Goal: Task Accomplishment & Management: Complete application form

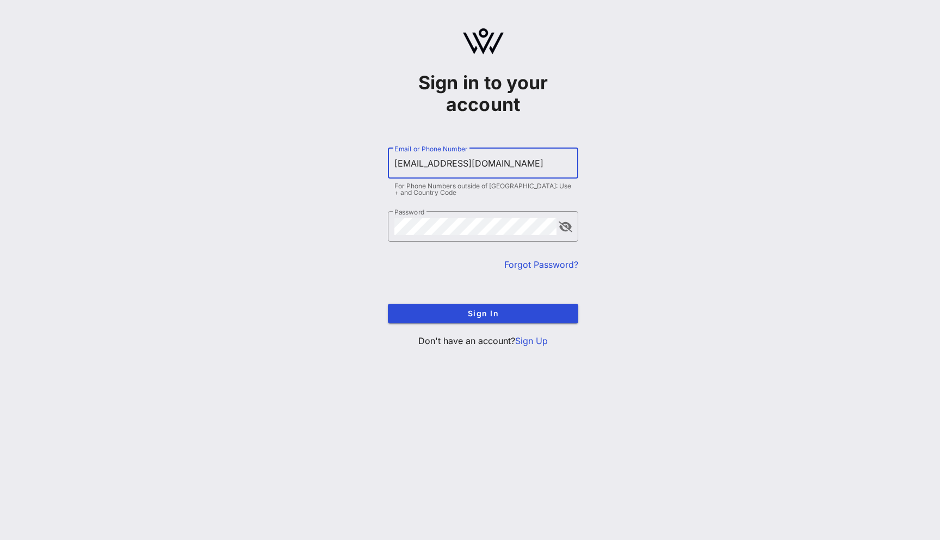
click at [418, 163] on input "[EMAIL_ADDRESS][DOMAIN_NAME]" at bounding box center [482, 163] width 177 height 17
type input "[EMAIL_ADDRESS][DOMAIN_NAME]"
click at [388, 304] on button "Sign In" at bounding box center [483, 314] width 190 height 20
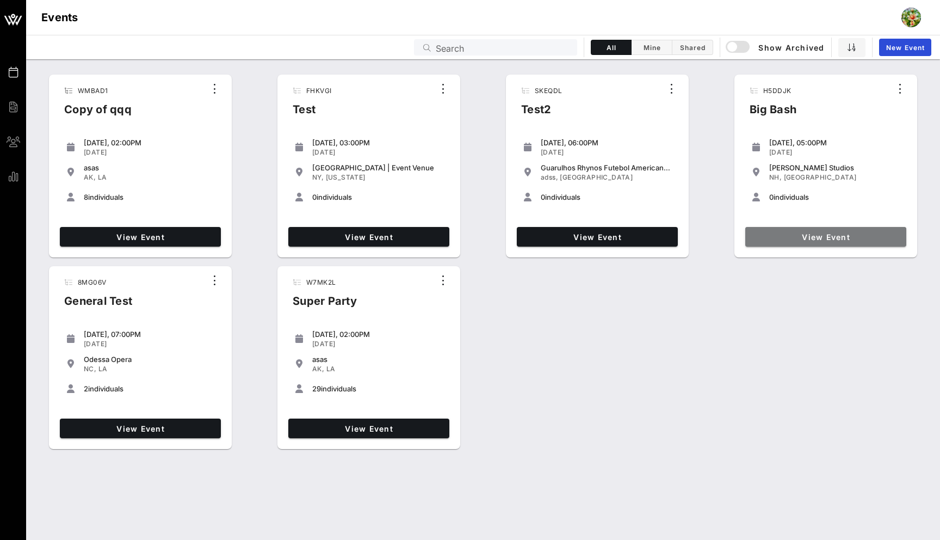
click at [811, 235] on span "View Event" at bounding box center [826, 236] width 152 height 9
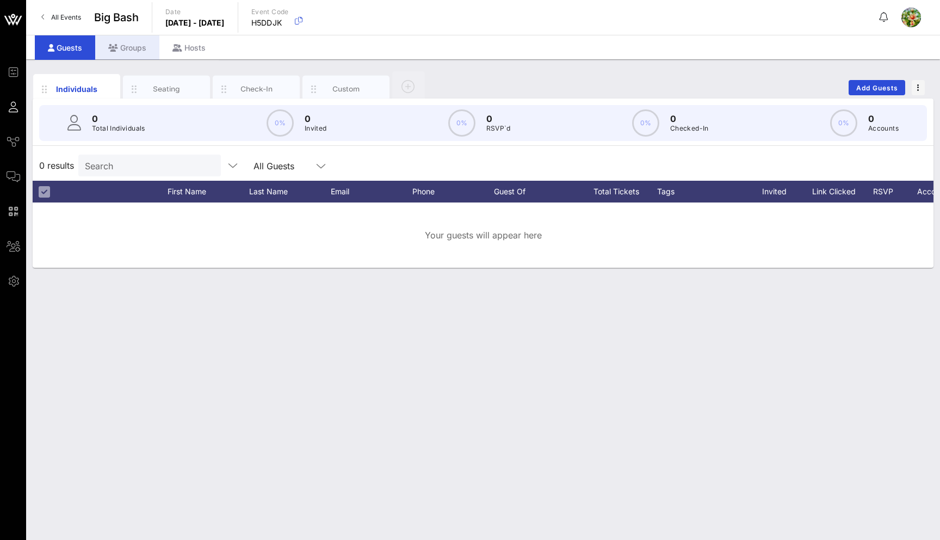
click at [112, 48] on icon at bounding box center [113, 48] width 10 height 8
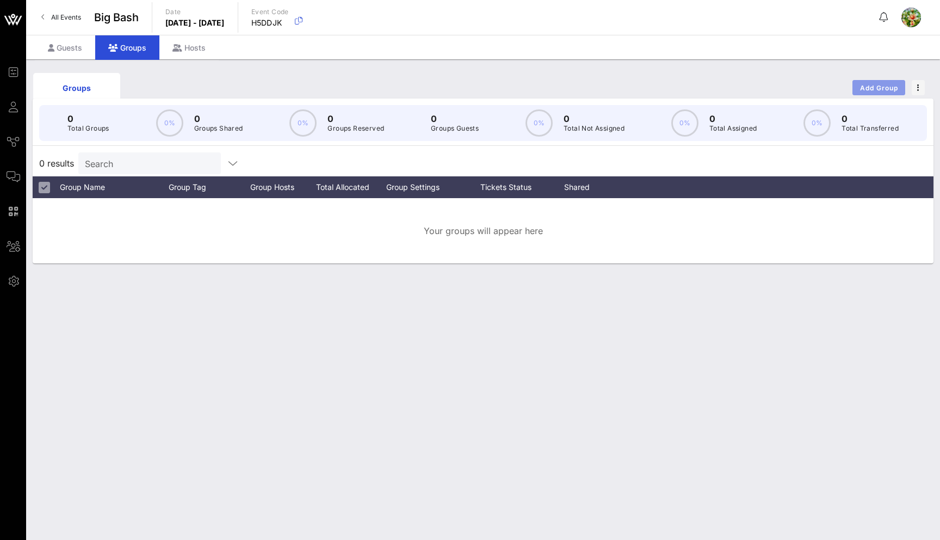
click at [887, 85] on span "Add Group" at bounding box center [879, 88] width 39 height 8
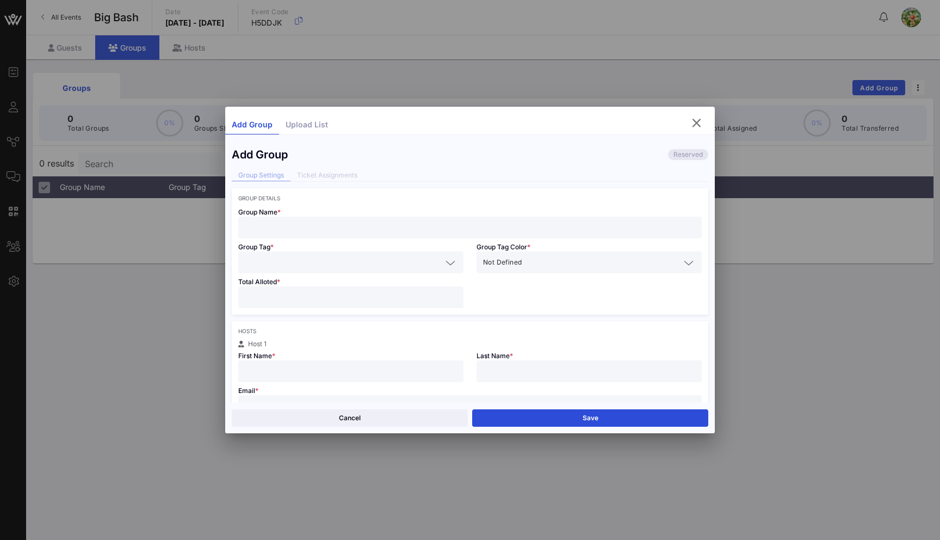
click at [362, 221] on input "text" at bounding box center [470, 227] width 451 height 14
click at [385, 258] on input "text" at bounding box center [343, 262] width 197 height 14
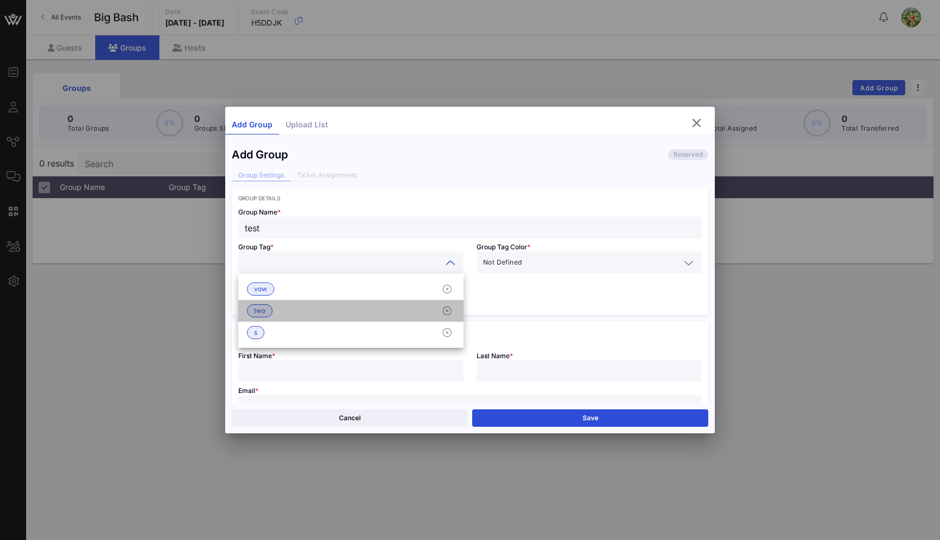
click at [312, 307] on div "two" at bounding box center [350, 311] width 225 height 22
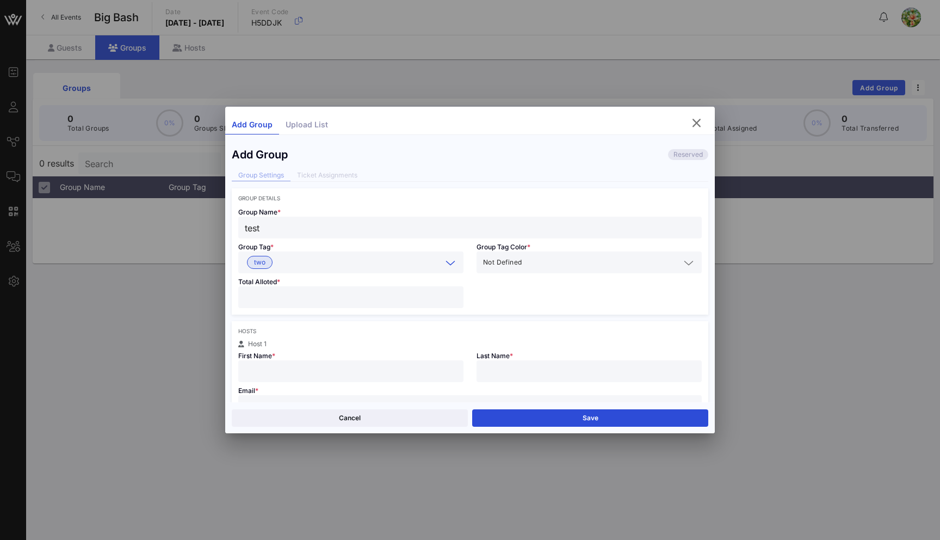
click at [251, 227] on input "test" at bounding box center [470, 227] width 451 height 14
type input "Teo"
click at [403, 285] on div "Total Alloted *" at bounding box center [351, 293] width 238 height 41
click at [353, 301] on input "number" at bounding box center [351, 297] width 212 height 14
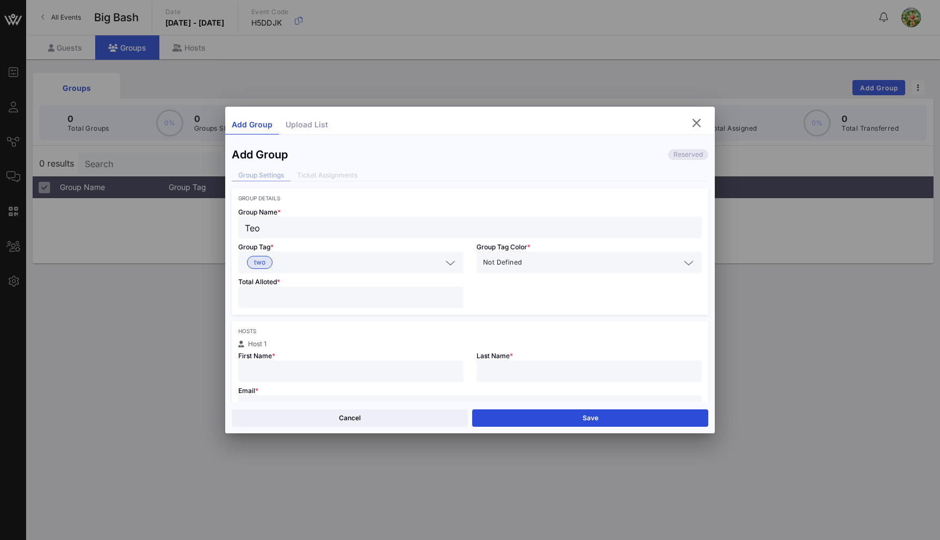
drag, startPoint x: 331, startPoint y: 302, endPoint x: 239, endPoint y: 301, distance: 92.5
click at [239, 301] on div "***" at bounding box center [350, 297] width 225 height 22
type input "*"
click at [311, 331] on div "Hosts" at bounding box center [470, 331] width 464 height 7
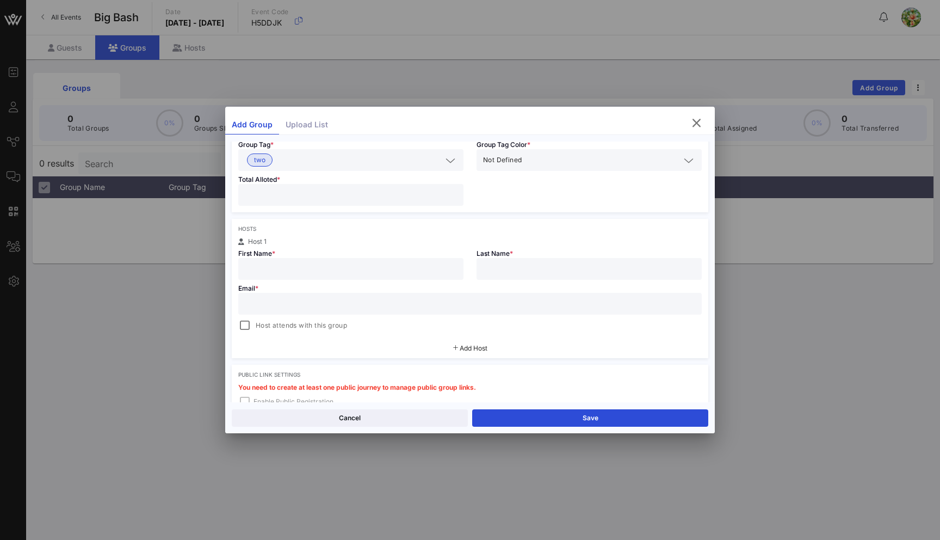
scroll to position [112, 0]
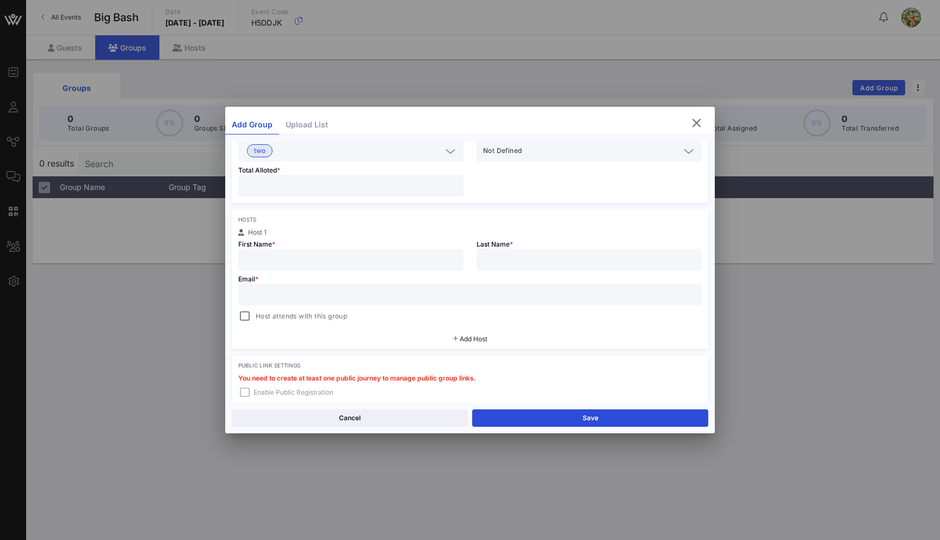
click at [329, 252] on div at bounding box center [351, 260] width 212 height 22
type input "ss"
click at [527, 267] on div at bounding box center [589, 260] width 212 height 22
type input "ss"
click at [367, 297] on input "text" at bounding box center [470, 294] width 451 height 14
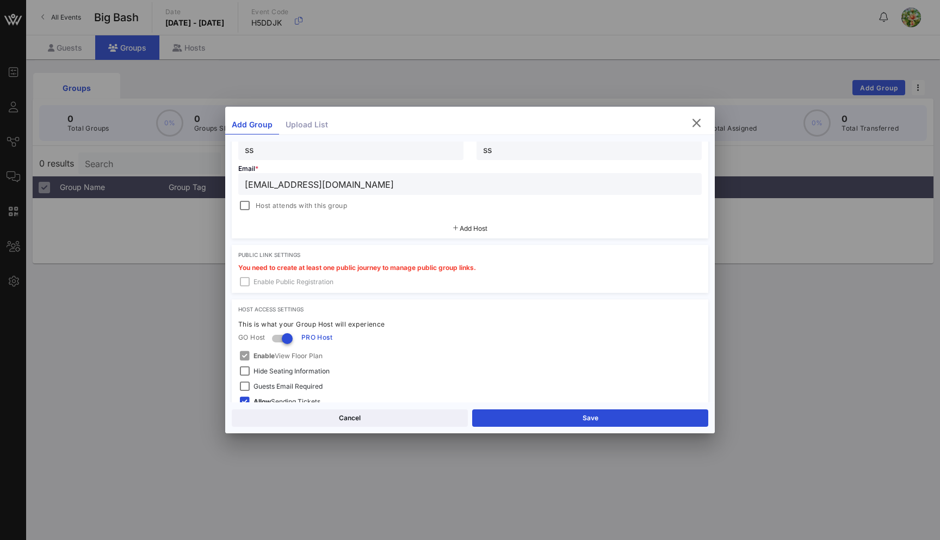
scroll to position [261, 0]
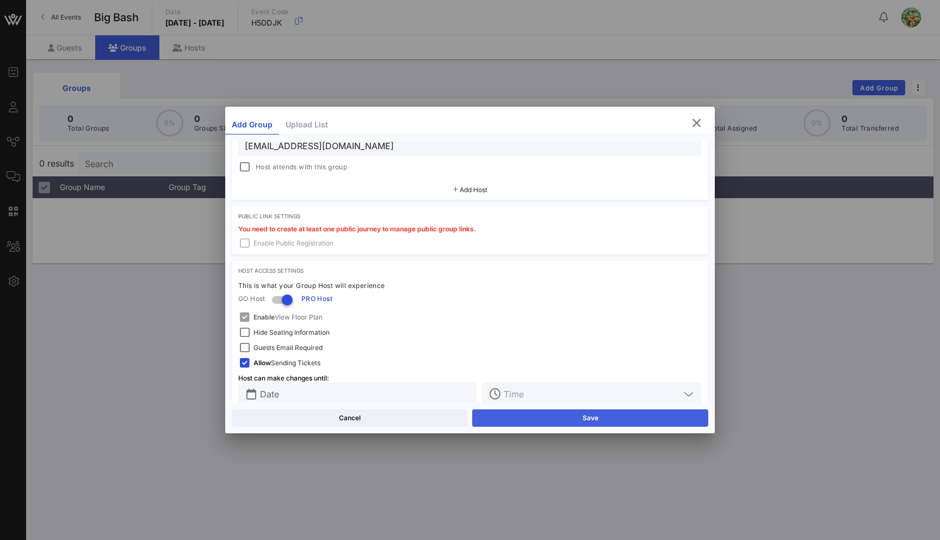
type input "yuliia3@vow.app"
click at [550, 416] on button "Save" at bounding box center [590, 417] width 236 height 17
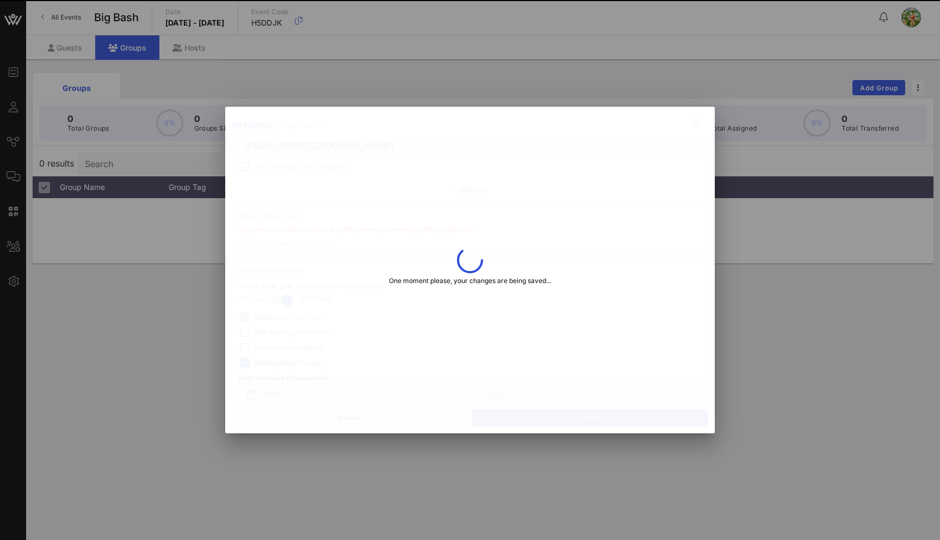
type input "Yuli"
type input "Test"
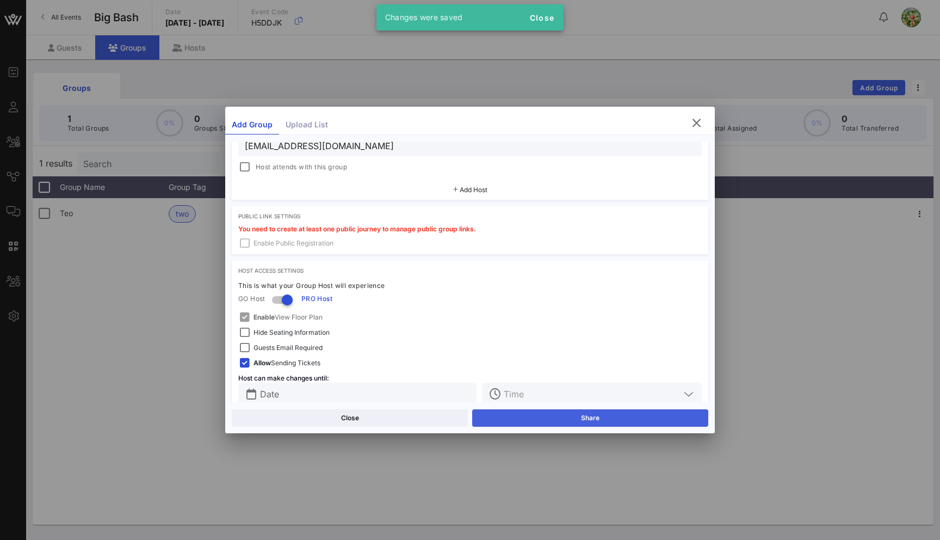
click at [566, 418] on button "Share" at bounding box center [590, 417] width 236 height 17
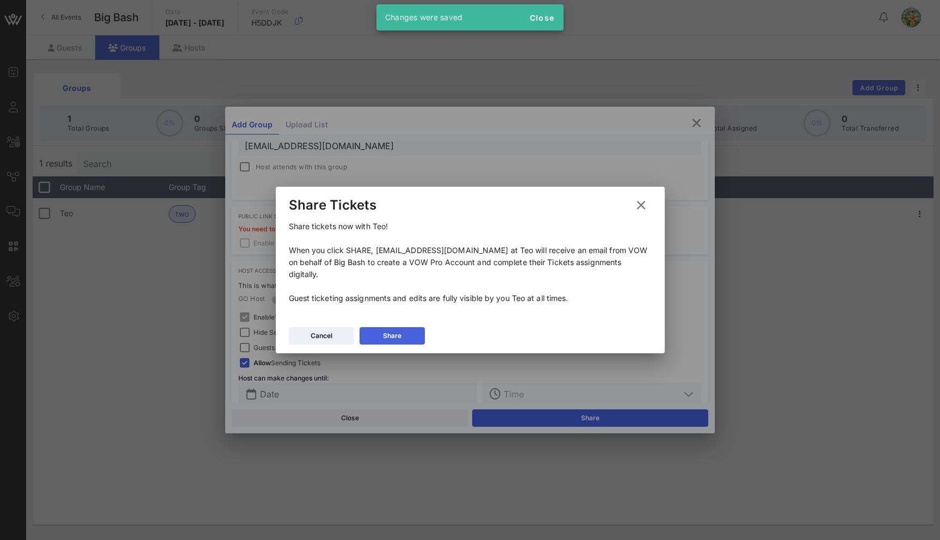
click at [383, 330] on div "Share" at bounding box center [392, 335] width 18 height 11
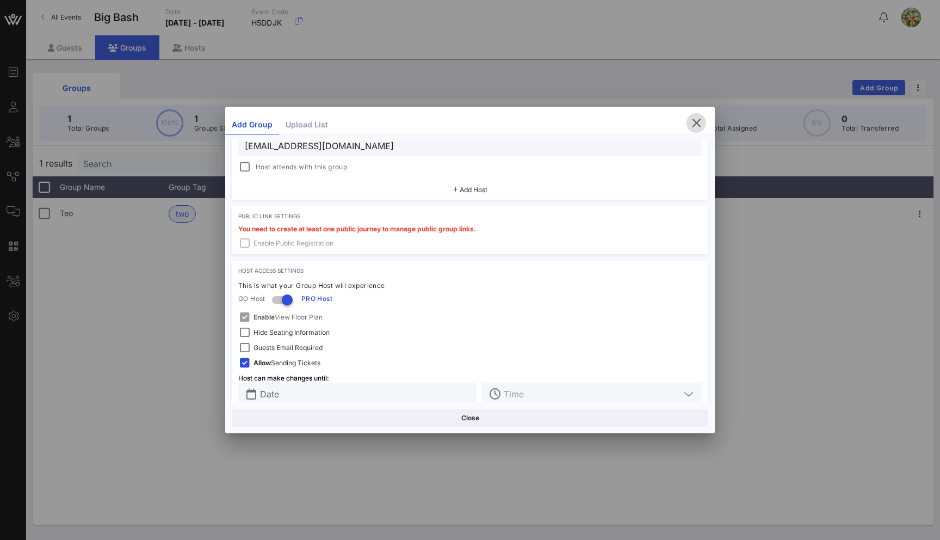
click at [696, 121] on icon "button" at bounding box center [696, 122] width 13 height 13
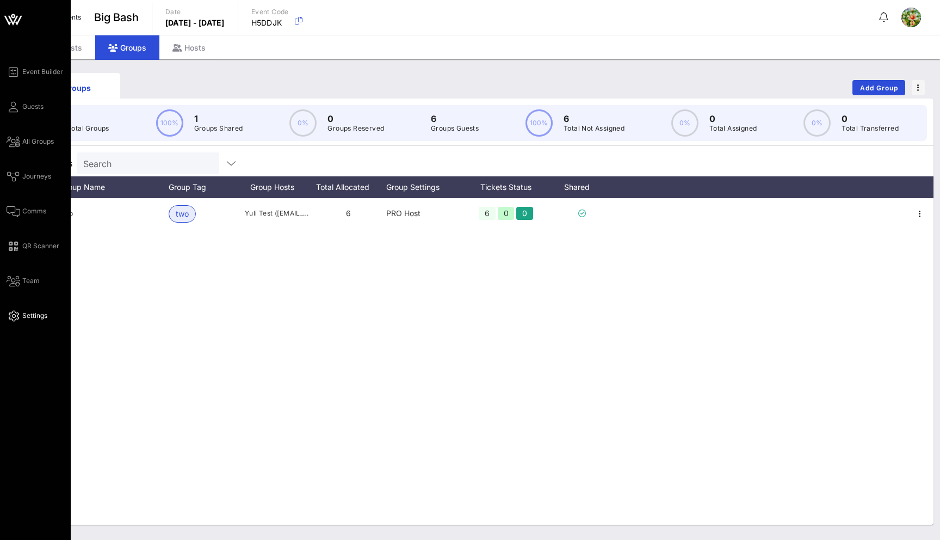
click at [14, 316] on icon at bounding box center [14, 316] width 14 height 2
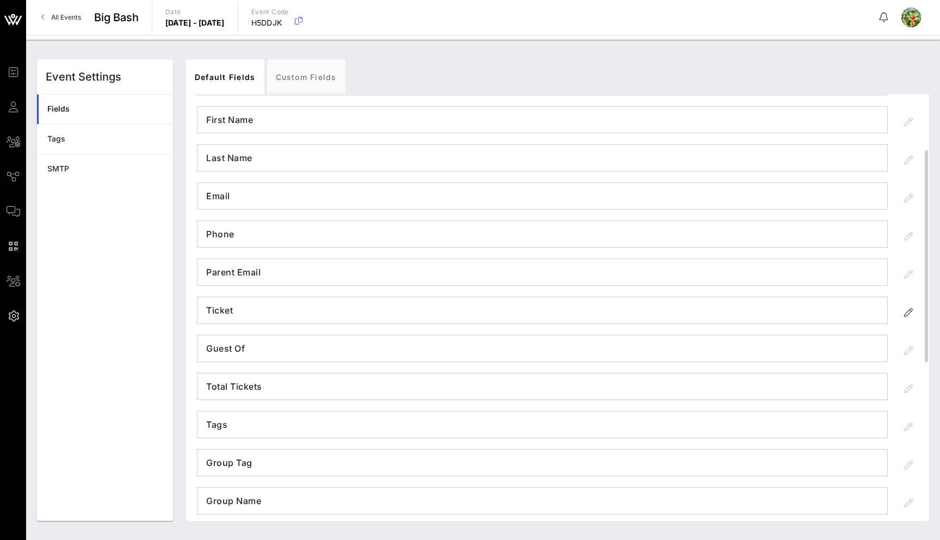
scroll to position [115, 0]
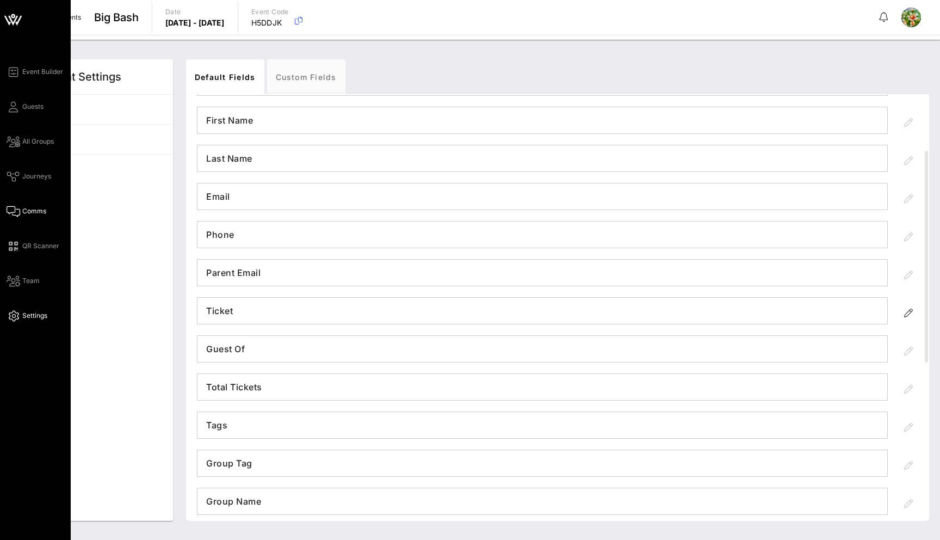
click at [31, 214] on span "Comms" at bounding box center [34, 211] width 24 height 10
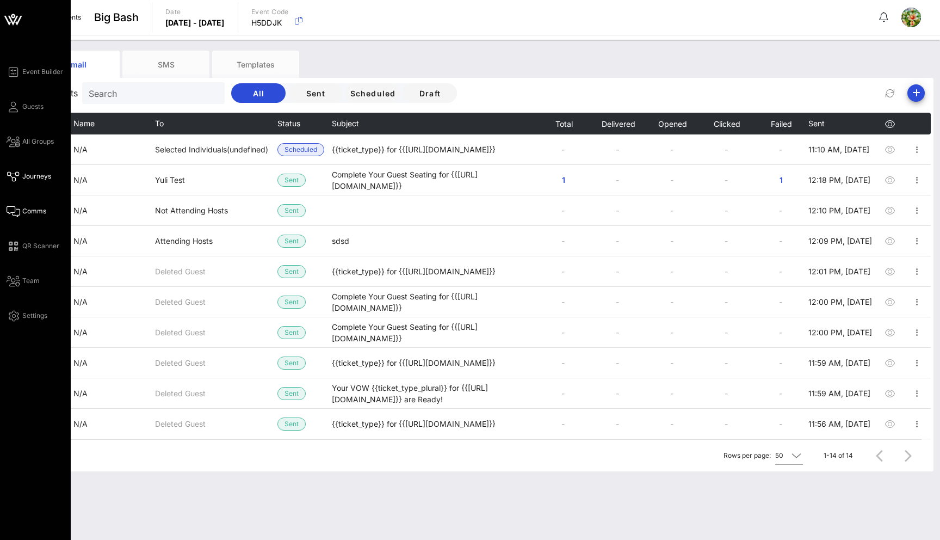
click at [28, 175] on span "Journeys" at bounding box center [36, 176] width 29 height 10
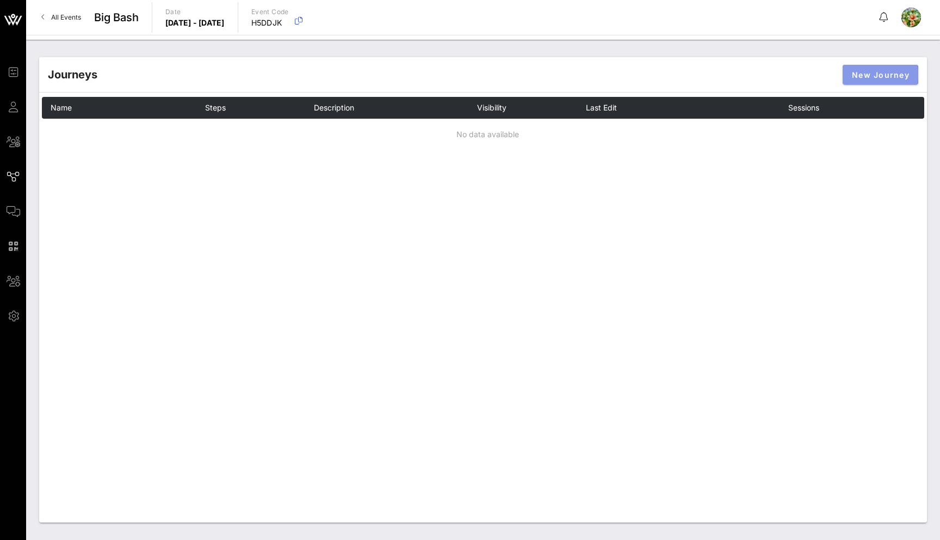
click at [875, 74] on span "New Journey" at bounding box center [881, 74] width 58 height 9
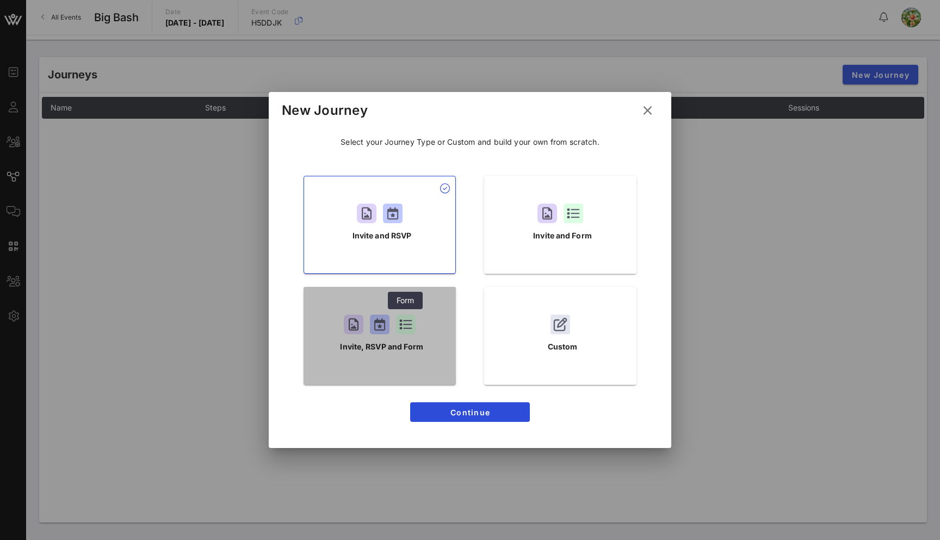
click at [397, 326] on div at bounding box center [406, 324] width 20 height 20
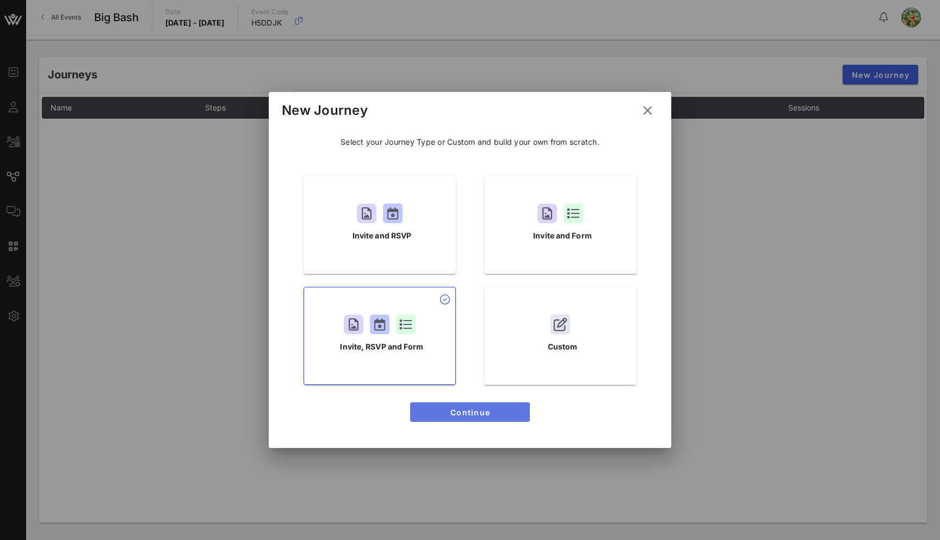
click at [483, 415] on span "Continue" at bounding box center [470, 412] width 102 height 9
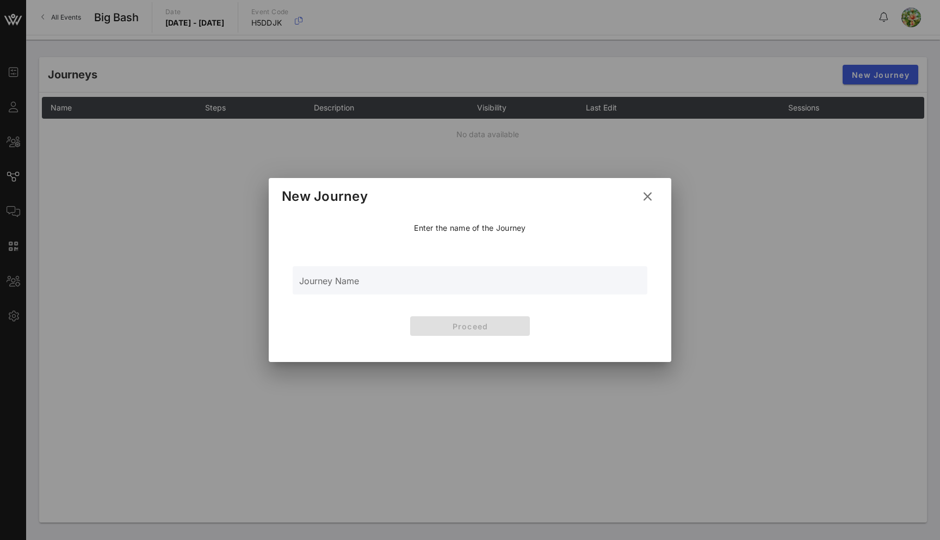
click at [383, 291] on input "Journey Name" at bounding box center [470, 286] width 342 height 16
click at [321, 286] on input "RSVp+Form" at bounding box center [470, 286] width 342 height 16
type input "RSVP+Form"
click at [493, 319] on button "Proceed" at bounding box center [470, 326] width 120 height 20
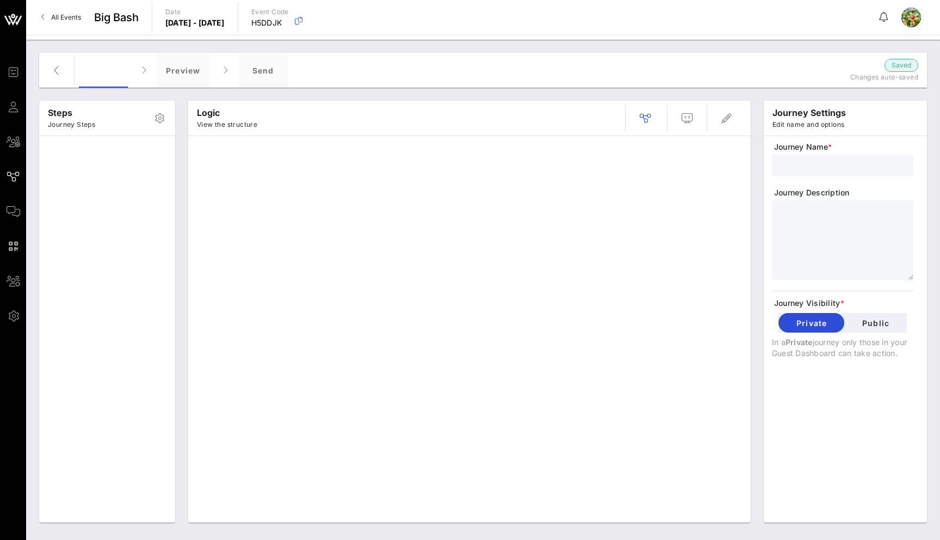
type input "RSVP+Form"
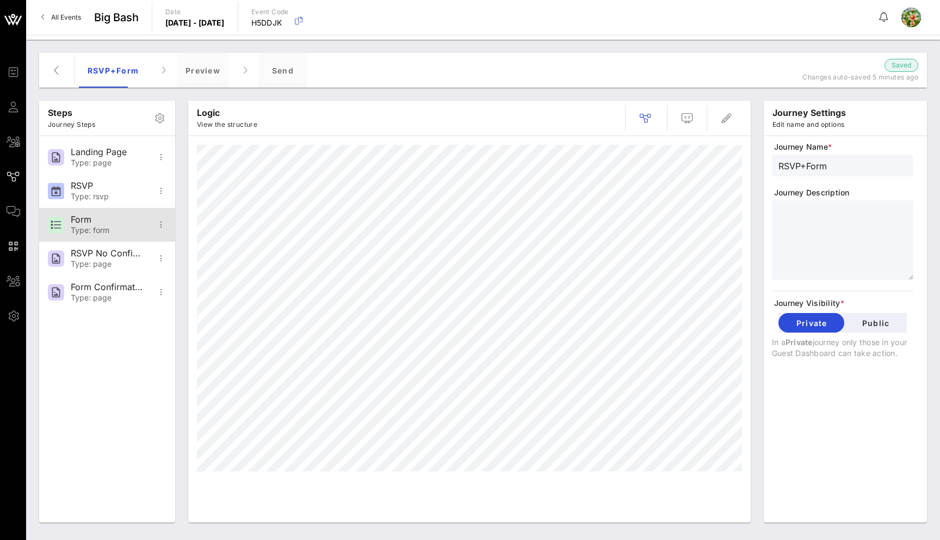
click at [113, 211] on div "Form Type: form" at bounding box center [107, 225] width 72 height 34
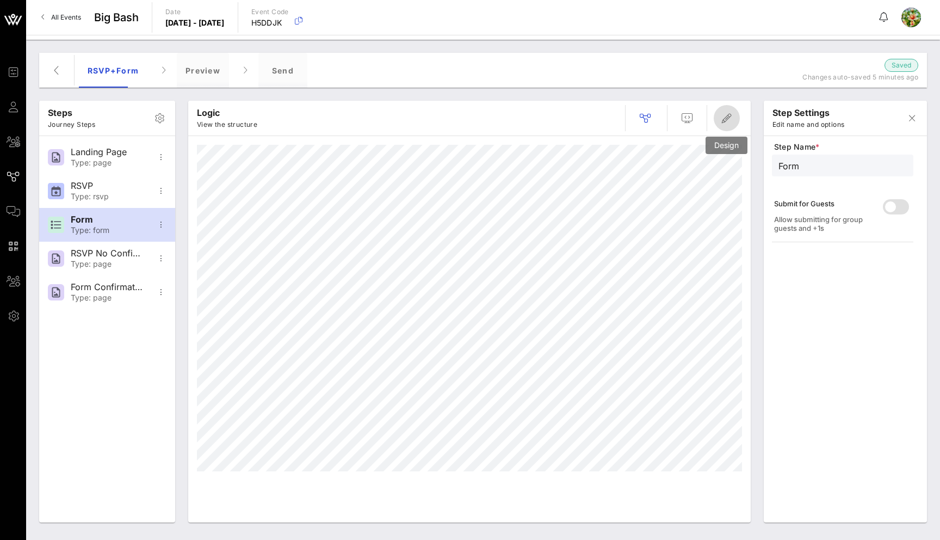
click at [727, 122] on icon "button" at bounding box center [726, 118] width 13 height 13
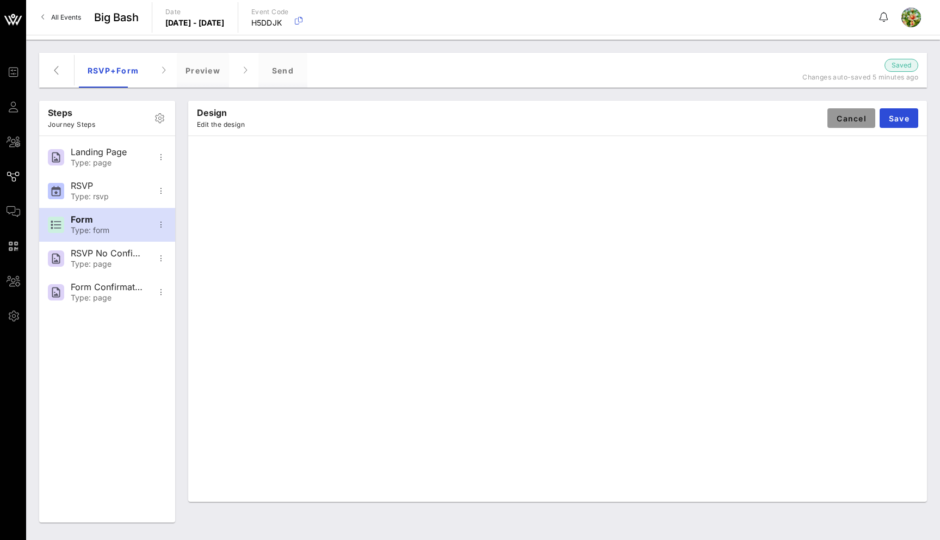
click at [854, 122] on span "Cancel" at bounding box center [851, 118] width 30 height 9
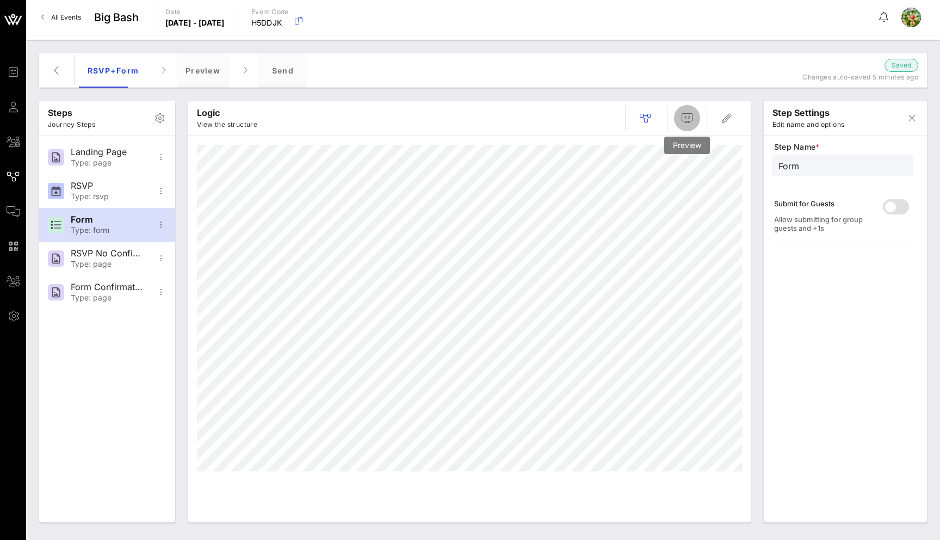
click at [682, 118] on icon "button" at bounding box center [687, 118] width 13 height 13
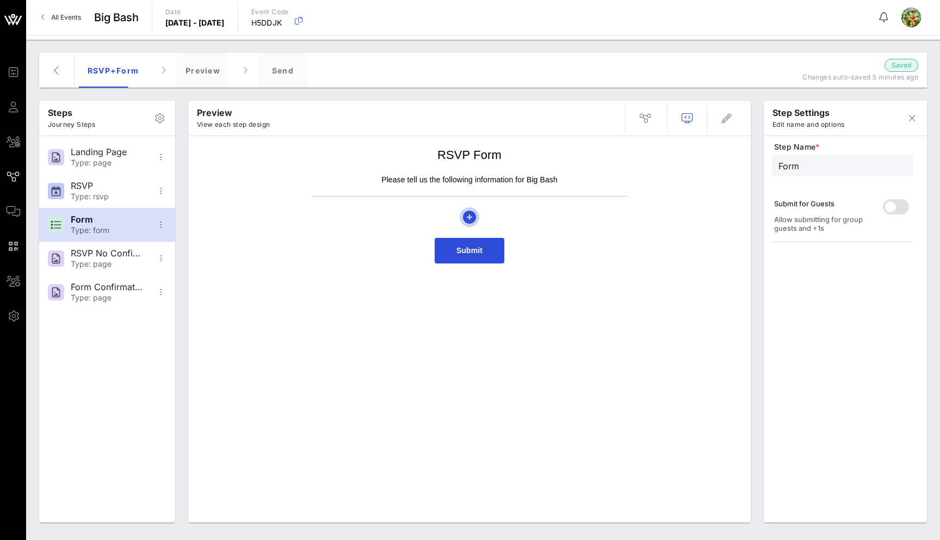
click at [470, 217] on icon "button" at bounding box center [469, 217] width 13 height 13
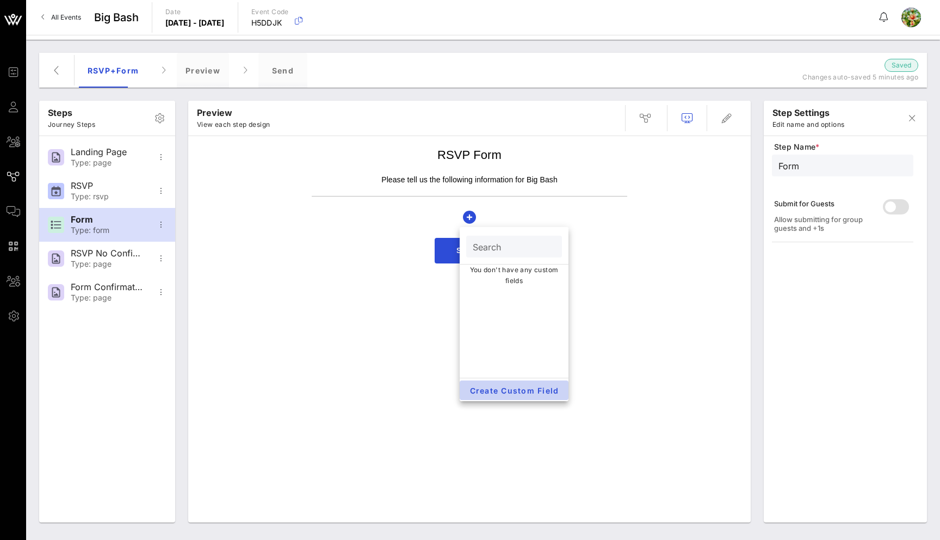
click at [513, 399] on button "Create Custom Field" at bounding box center [514, 390] width 109 height 20
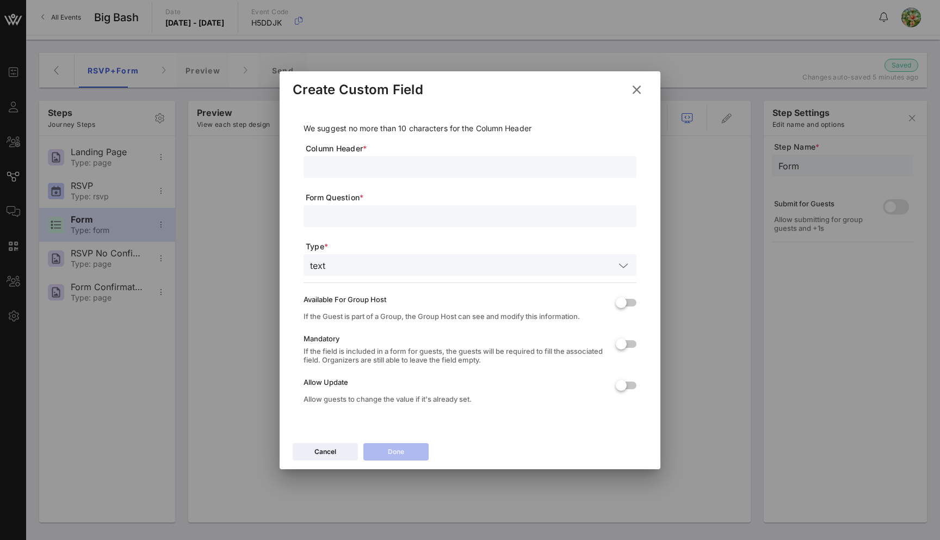
click at [384, 163] on input "text" at bounding box center [470, 167] width 320 height 14
type input "VIP"
click at [369, 208] on div at bounding box center [470, 216] width 320 height 22
type input "VIP?"
click at [401, 447] on div "Done" at bounding box center [396, 451] width 16 height 11
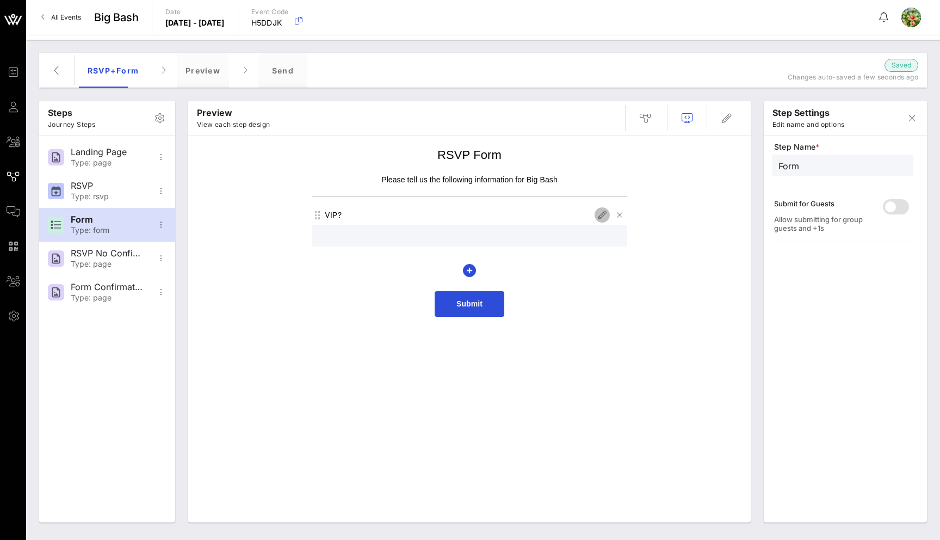
click at [601, 215] on icon "button" at bounding box center [602, 214] width 13 height 13
type input "VIP"
type input "VIP?"
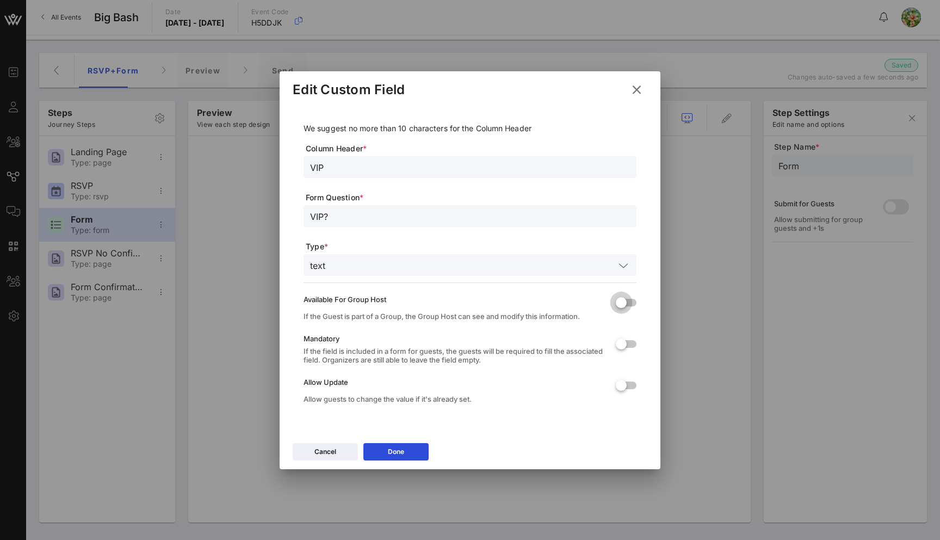
click at [623, 301] on div at bounding box center [621, 302] width 18 height 18
click at [625, 343] on div at bounding box center [621, 344] width 18 height 18
click at [626, 382] on div at bounding box center [621, 385] width 18 height 18
click at [411, 452] on button "Done" at bounding box center [395, 451] width 65 height 17
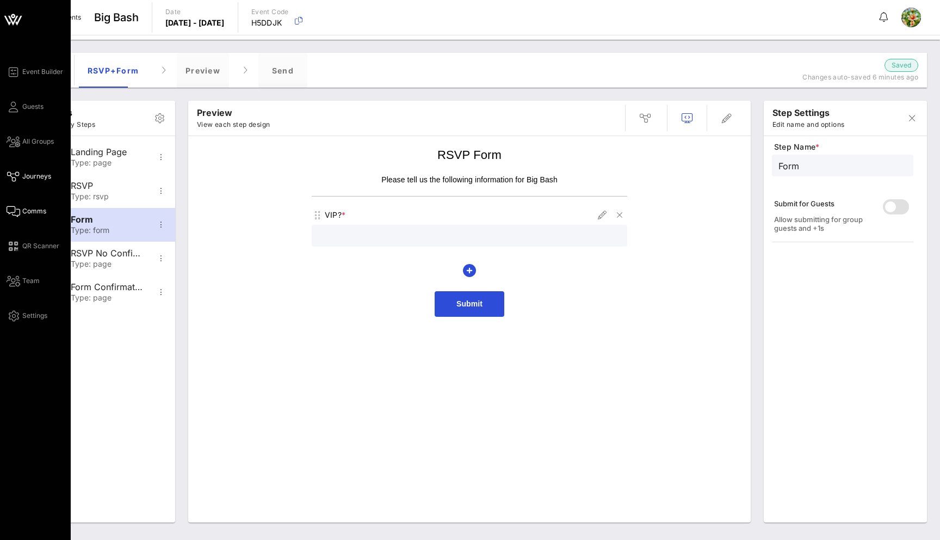
click at [31, 208] on span "Comms" at bounding box center [34, 211] width 24 height 10
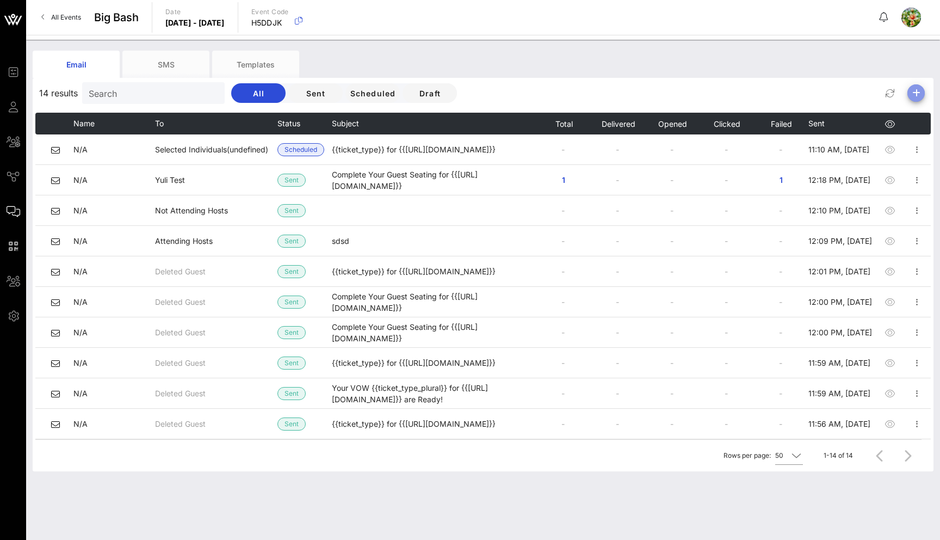
click at [913, 93] on icon "button" at bounding box center [916, 93] width 13 height 13
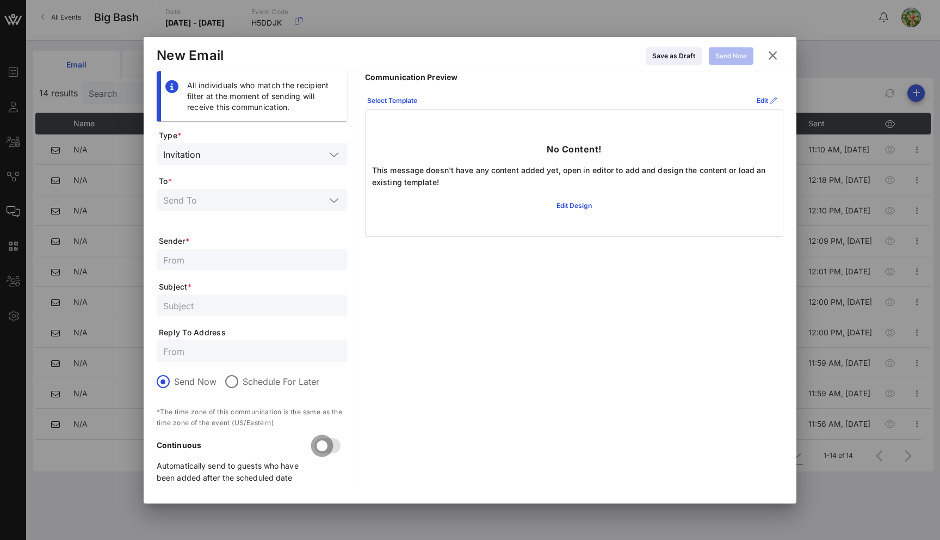
click at [328, 447] on div at bounding box center [322, 445] width 18 height 18
click at [219, 196] on input "text" at bounding box center [244, 200] width 162 height 14
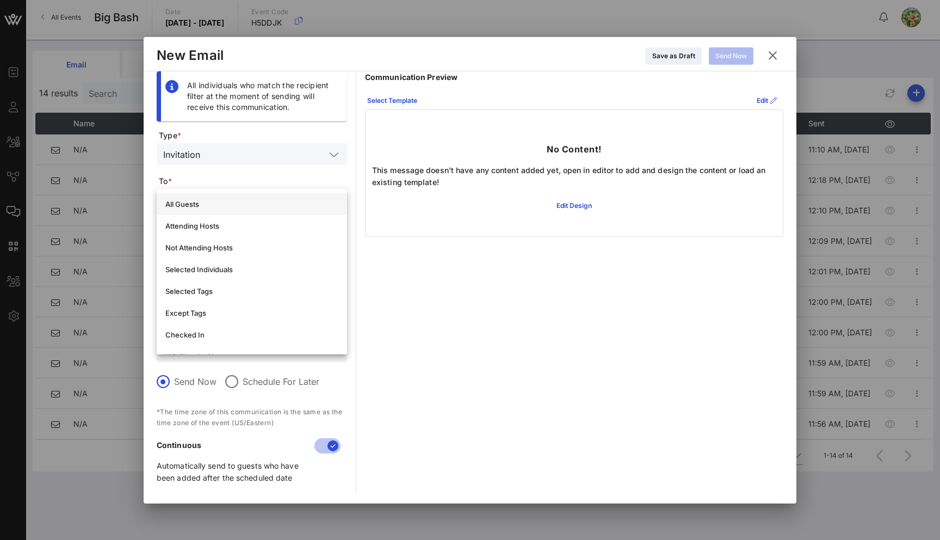
click at [217, 204] on div "All Guests" at bounding box center [251, 204] width 173 height 9
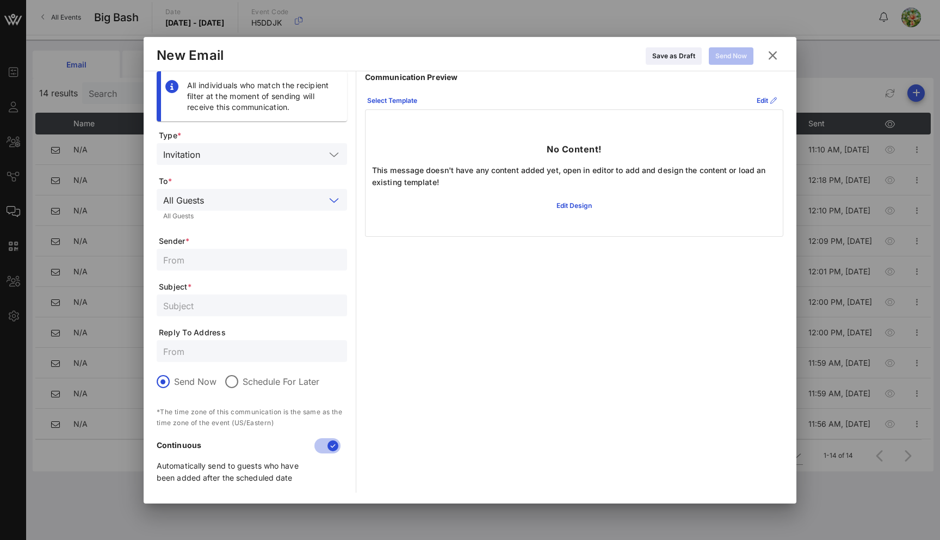
click at [210, 259] on input "text" at bounding box center [251, 259] width 177 height 14
type input "vow"
click at [203, 307] on input "text" at bounding box center [251, 305] width 177 height 14
type input "AA test event"
click at [412, 102] on div "Select Template" at bounding box center [392, 100] width 50 height 11
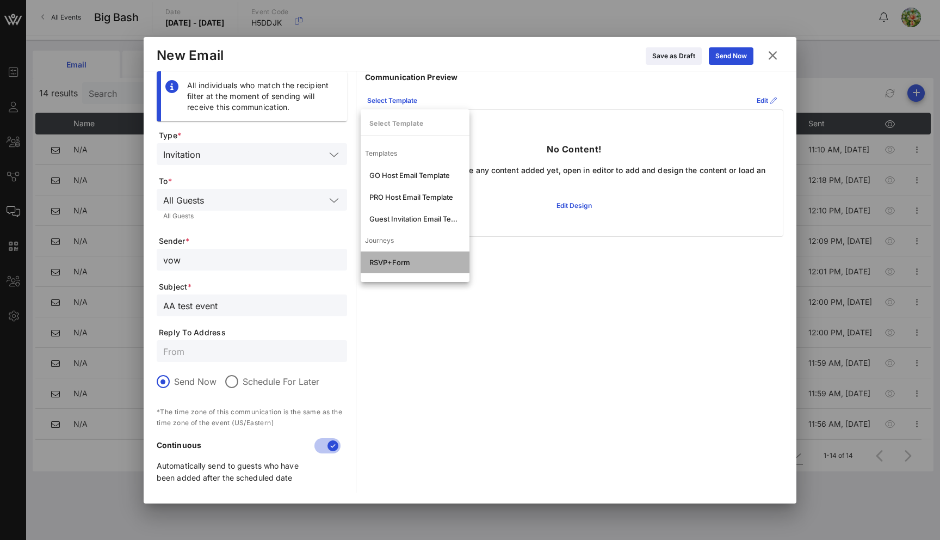
click at [409, 265] on div "RSVP+Form" at bounding box center [414, 262] width 91 height 9
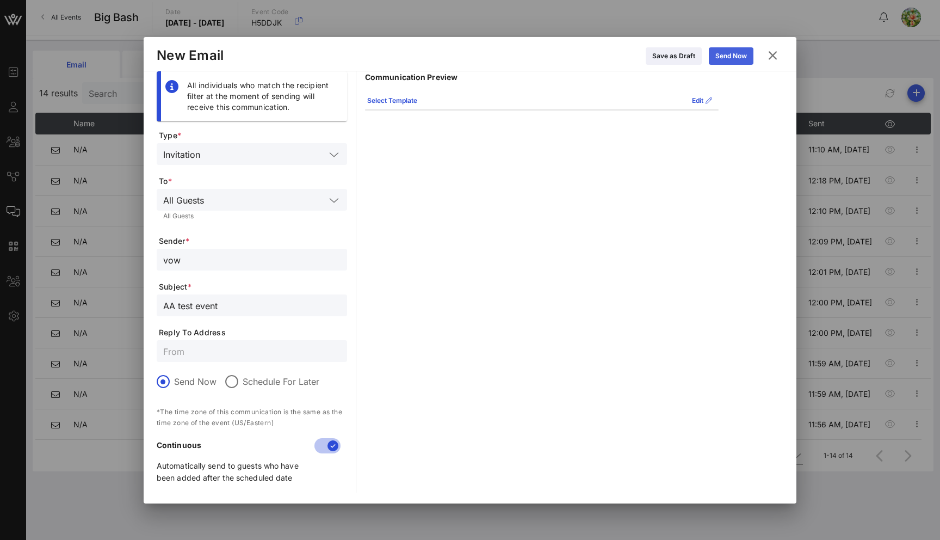
click at [739, 54] on div "Send Now" at bounding box center [731, 56] width 32 height 11
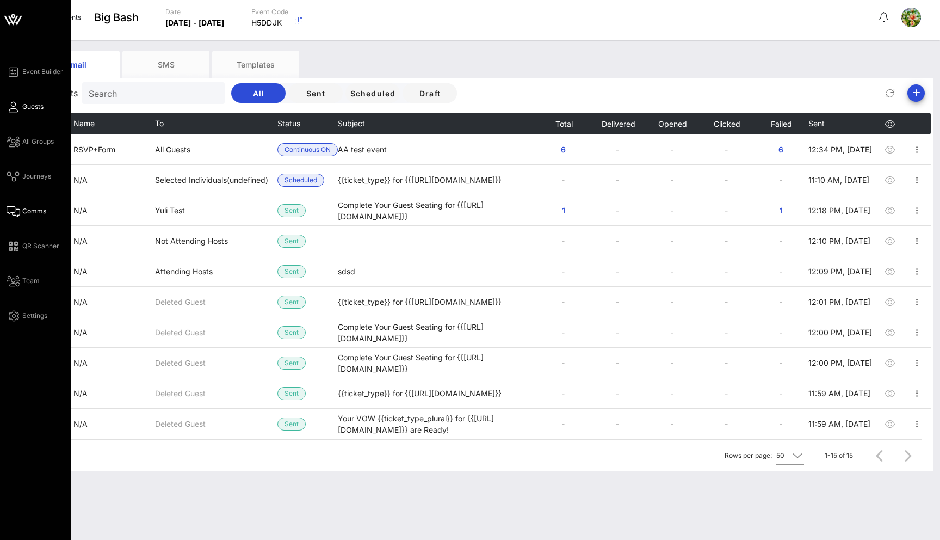
click at [14, 108] on icon at bounding box center [14, 107] width 14 height 2
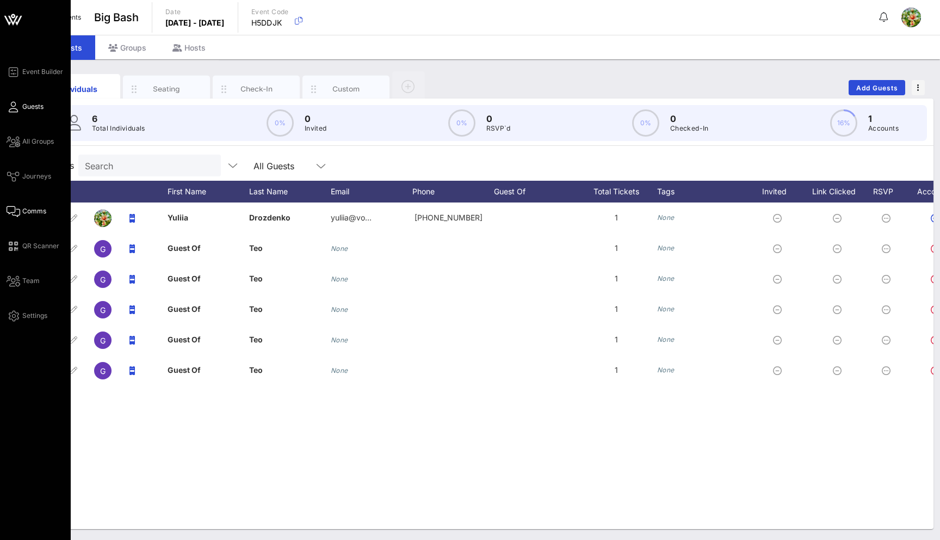
click at [13, 211] on icon at bounding box center [14, 212] width 14 height 2
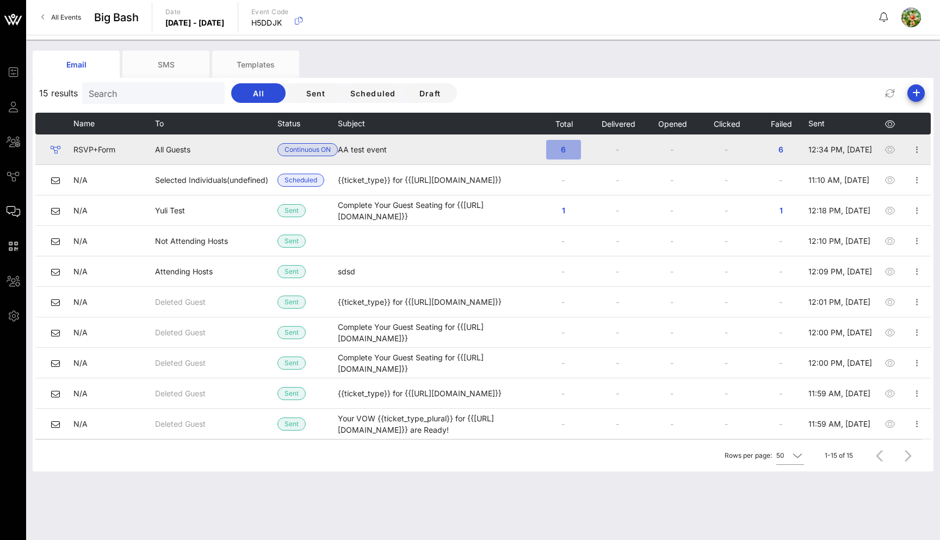
click at [562, 150] on span "6" at bounding box center [563, 149] width 17 height 9
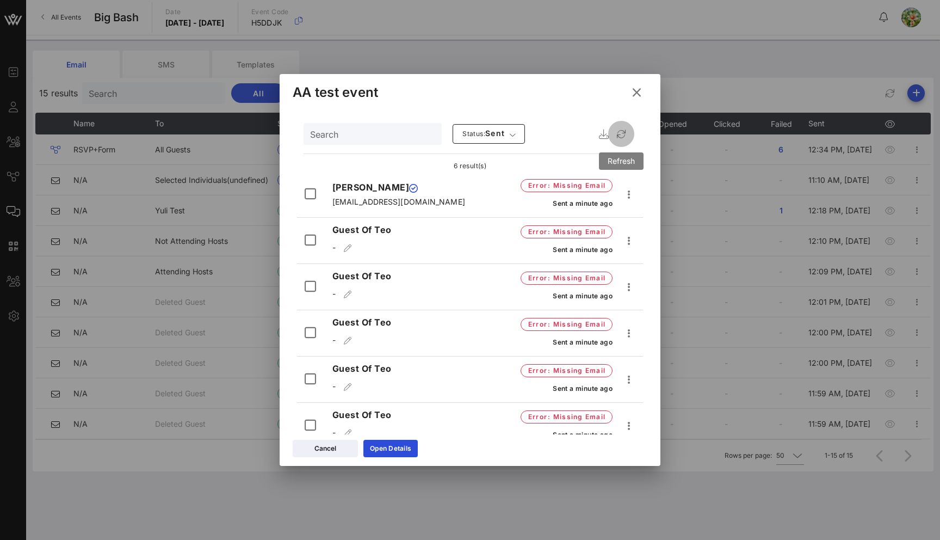
click at [621, 131] on icon "button" at bounding box center [621, 133] width 13 height 13
click at [638, 88] on icon at bounding box center [637, 92] width 15 height 13
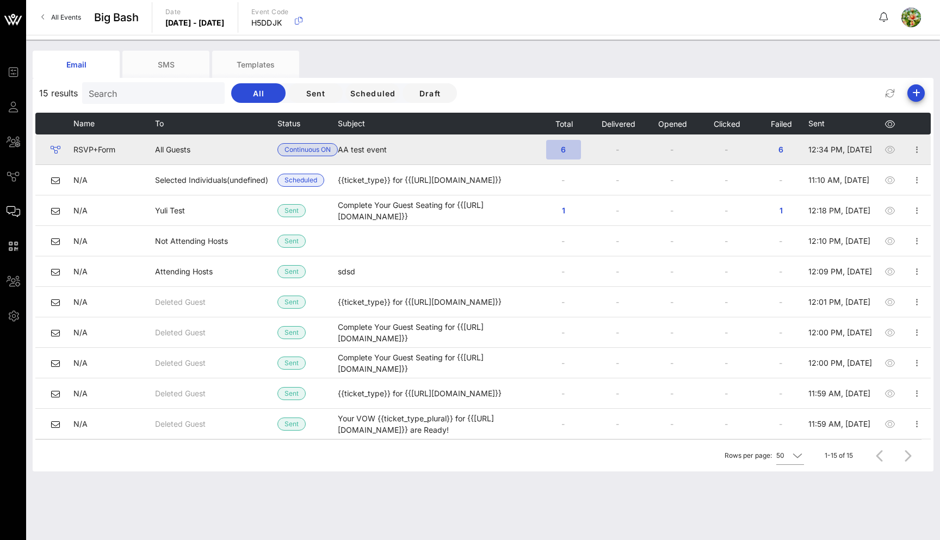
click at [564, 146] on span "6" at bounding box center [563, 149] width 17 height 9
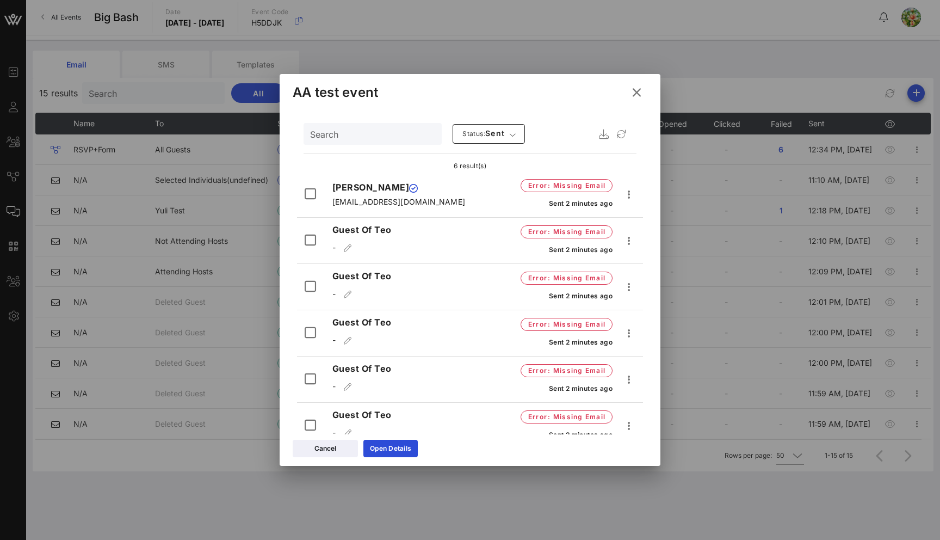
click at [641, 96] on icon at bounding box center [636, 92] width 15 height 14
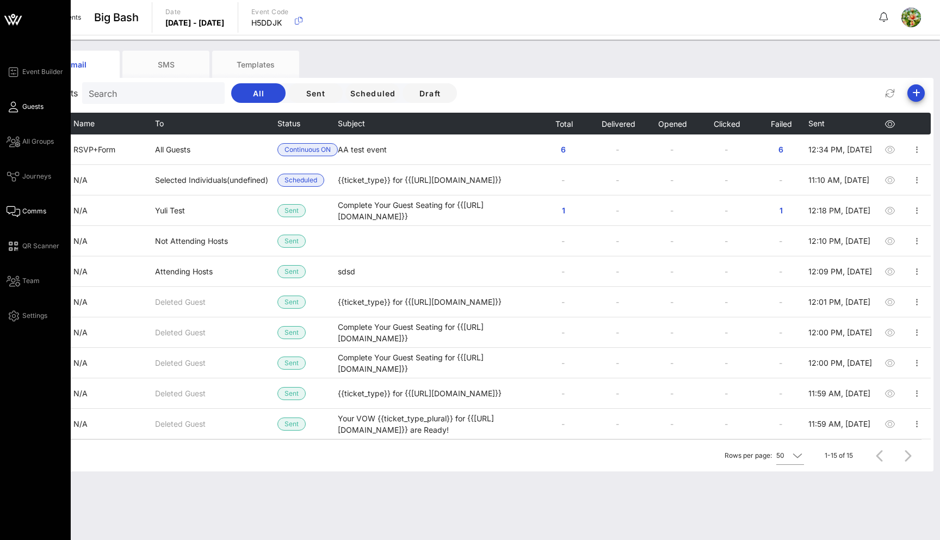
click at [15, 106] on icon at bounding box center [14, 107] width 14 height 2
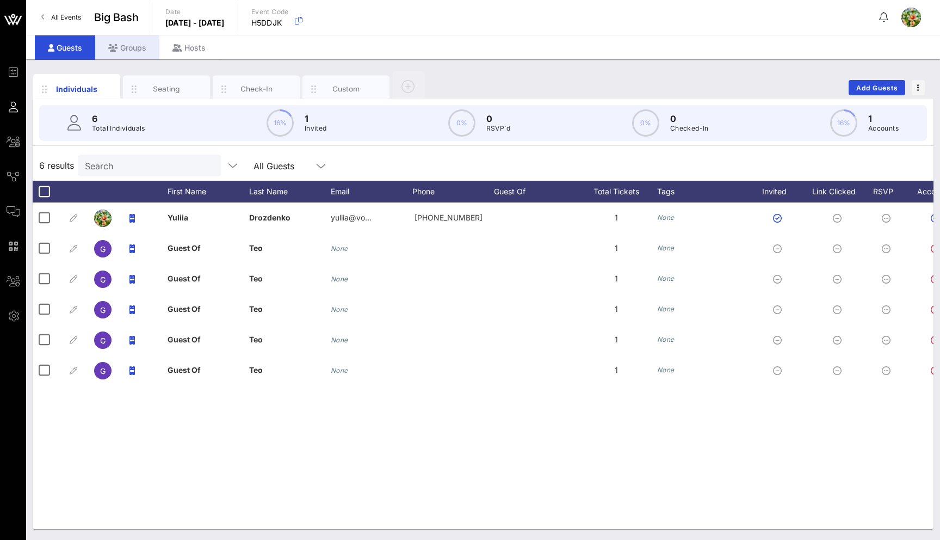
click at [132, 45] on div "Groups" at bounding box center [127, 47] width 64 height 24
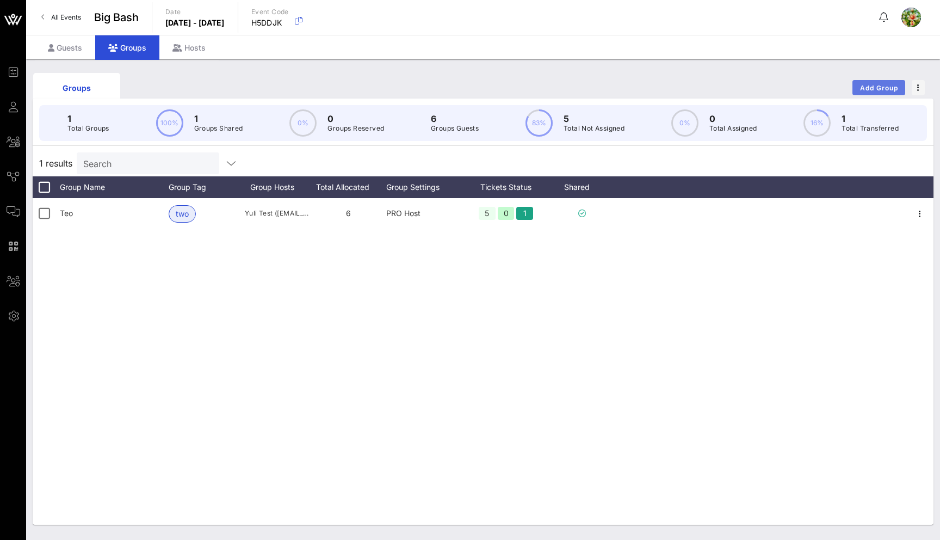
click at [868, 87] on span "Add Group" at bounding box center [879, 88] width 39 height 8
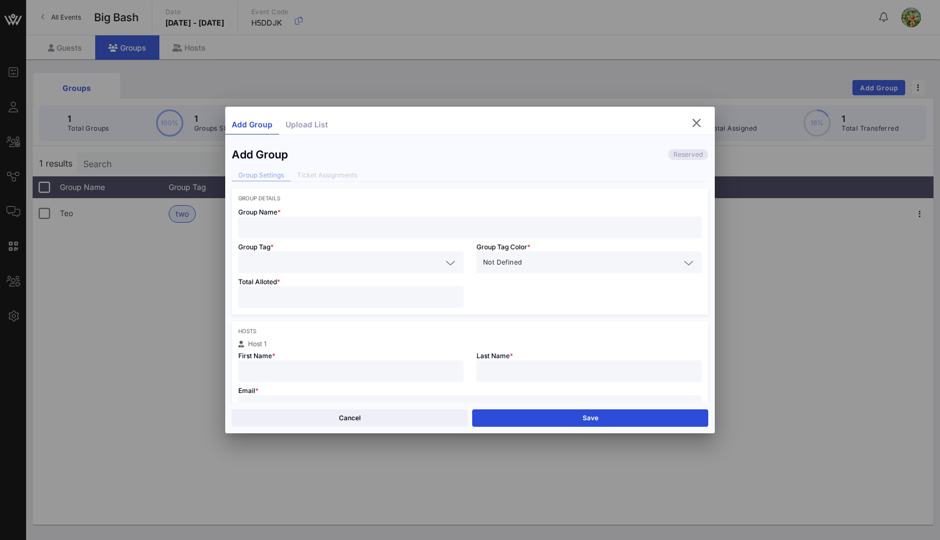
click at [373, 226] on input "text" at bounding box center [470, 227] width 451 height 14
type input "Test2"
click at [392, 259] on input "text" at bounding box center [343, 262] width 197 height 14
click at [343, 286] on div "vow" at bounding box center [350, 289] width 225 height 22
click at [353, 297] on input "number" at bounding box center [351, 297] width 212 height 14
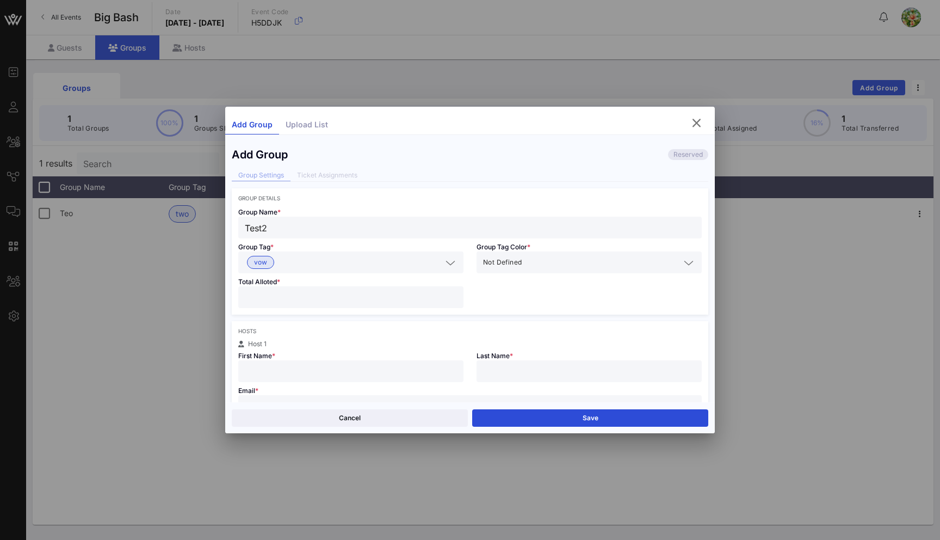
type input "*"
click at [350, 376] on input "text" at bounding box center [351, 371] width 212 height 14
type input "asd"
click at [513, 372] on input "text" at bounding box center [589, 371] width 212 height 14
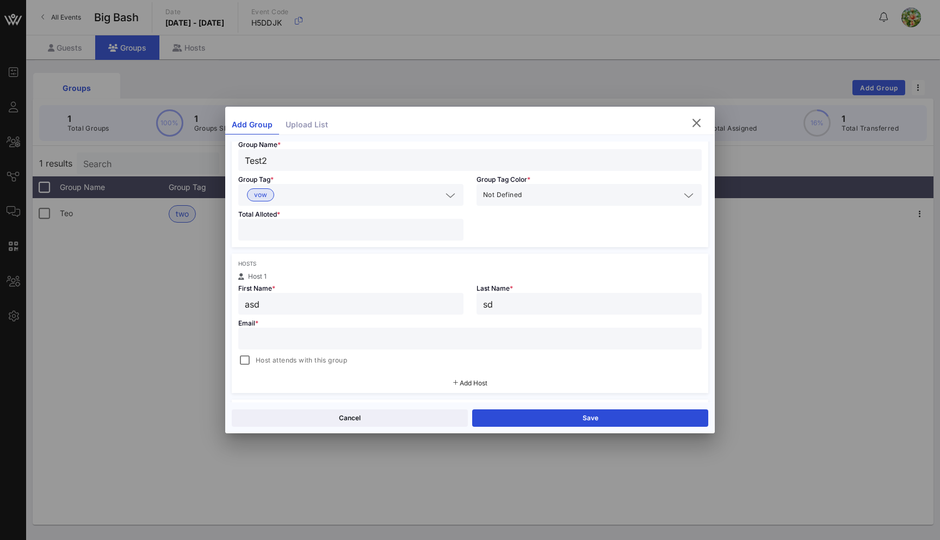
scroll to position [96, 0]
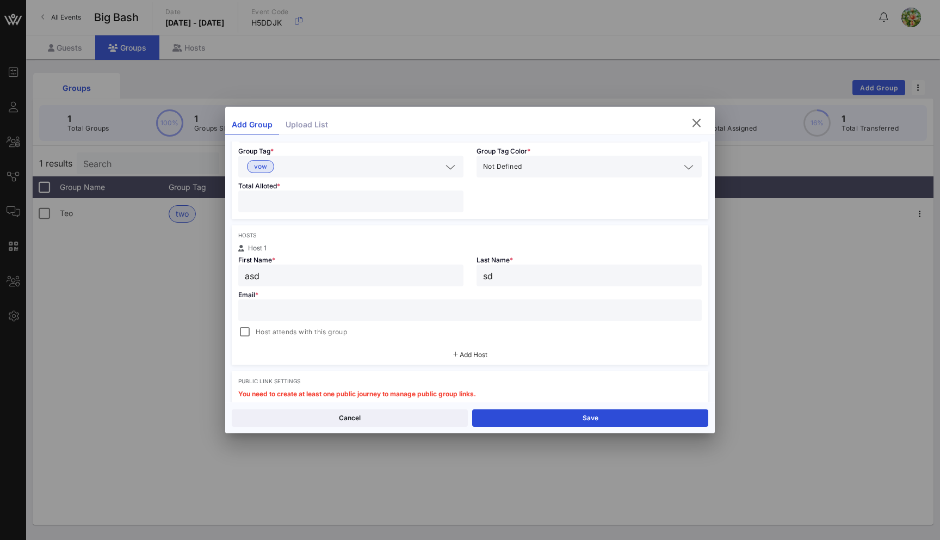
type input "sd"
click at [396, 310] on input "text" at bounding box center [470, 310] width 451 height 14
type input "yuliia2@vow.app"
click at [573, 416] on button "Save" at bounding box center [590, 417] width 236 height 17
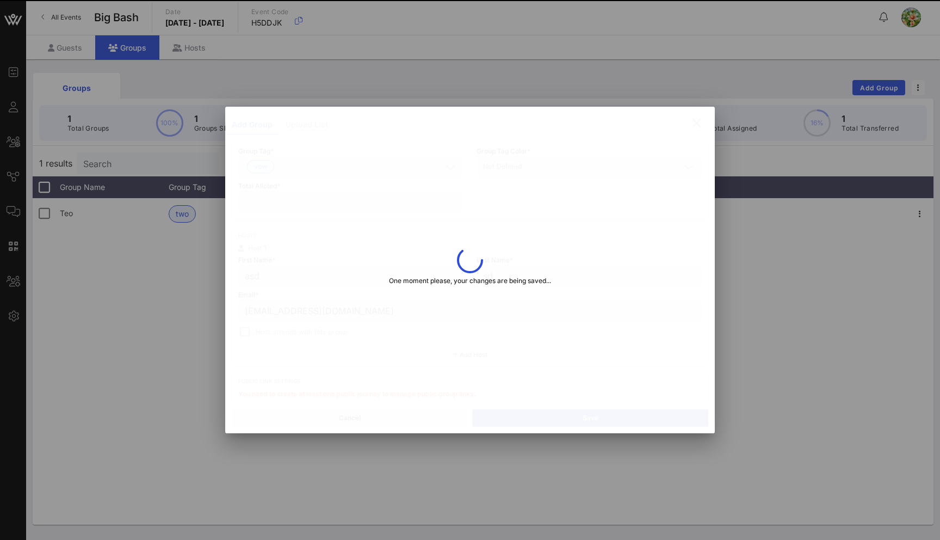
type input "yuli"
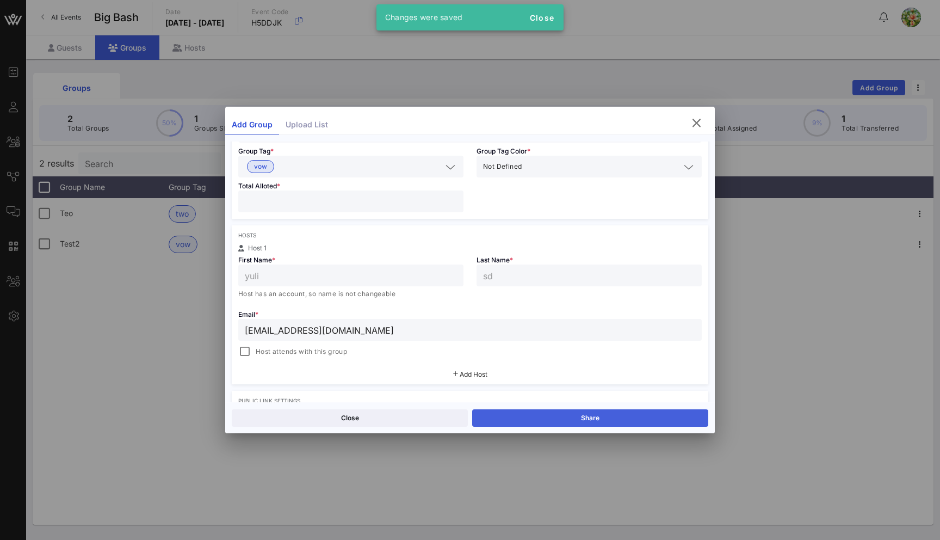
click at [573, 416] on button "Share" at bounding box center [590, 417] width 236 height 17
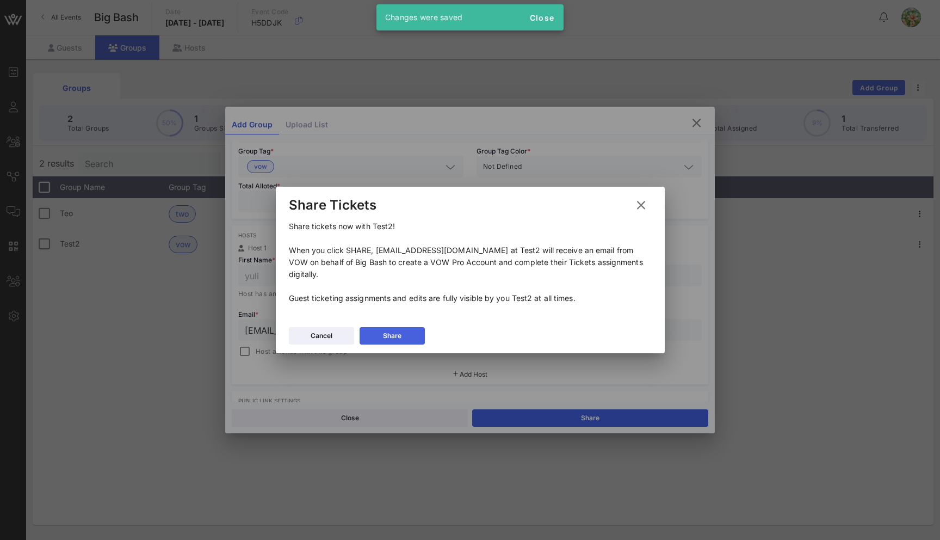
click at [400, 337] on button "Share" at bounding box center [392, 335] width 65 height 17
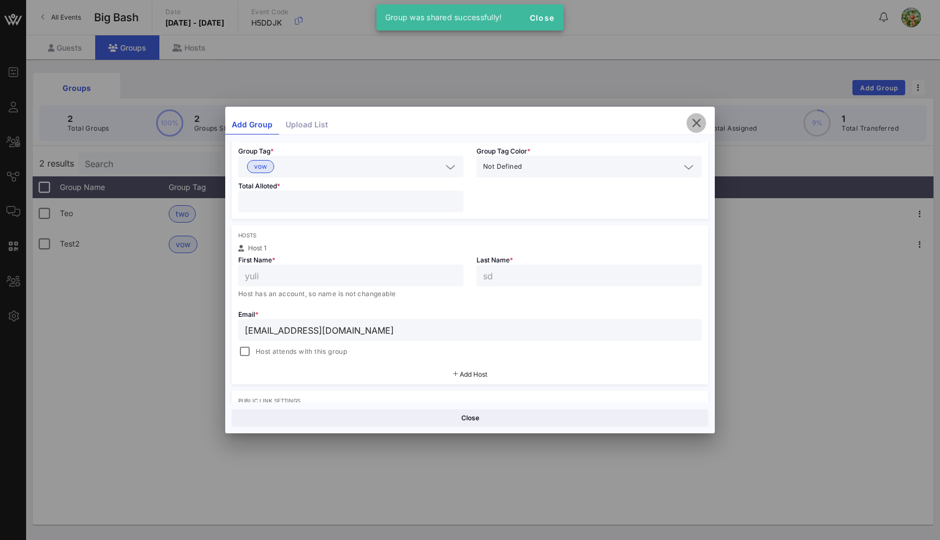
click at [697, 124] on icon "button" at bounding box center [696, 122] width 13 height 13
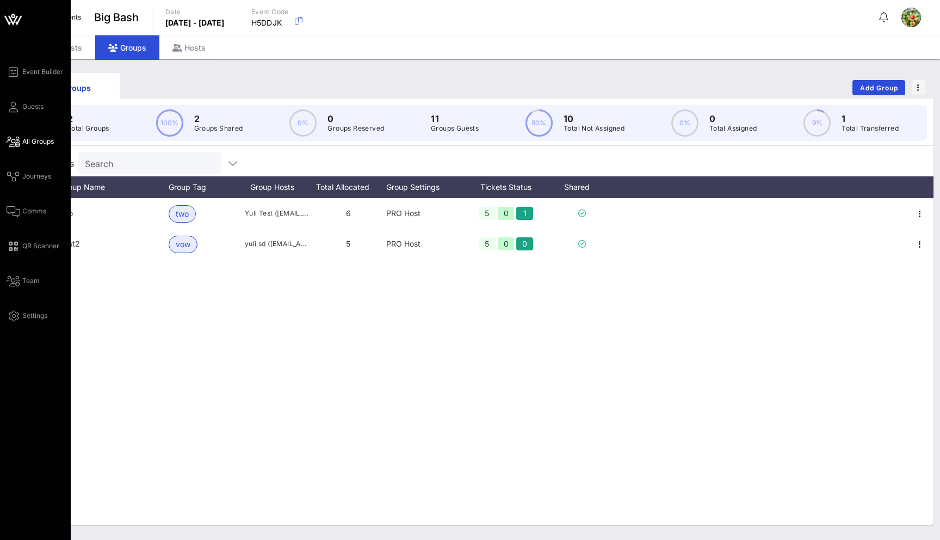
click at [40, 141] on span "All Groups" at bounding box center [38, 142] width 32 height 10
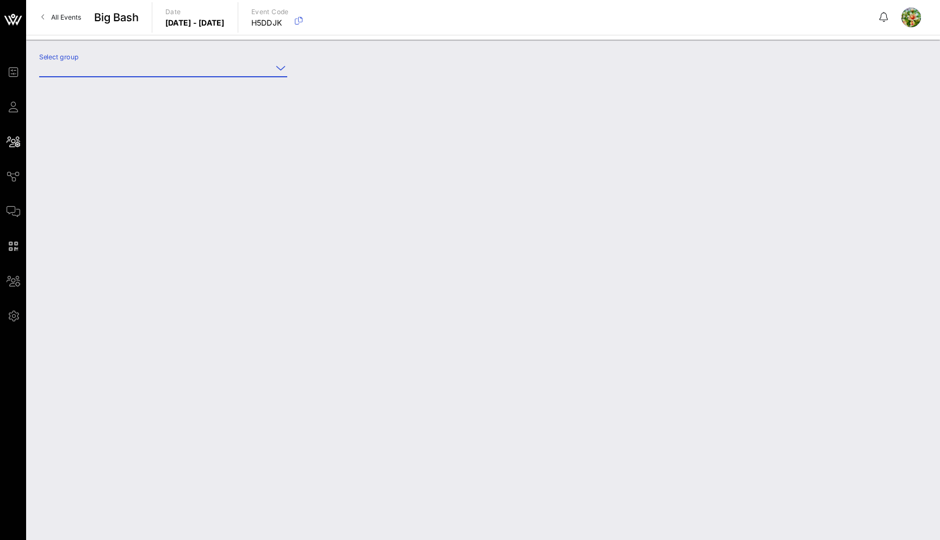
click at [116, 66] on input "Select group" at bounding box center [155, 67] width 233 height 17
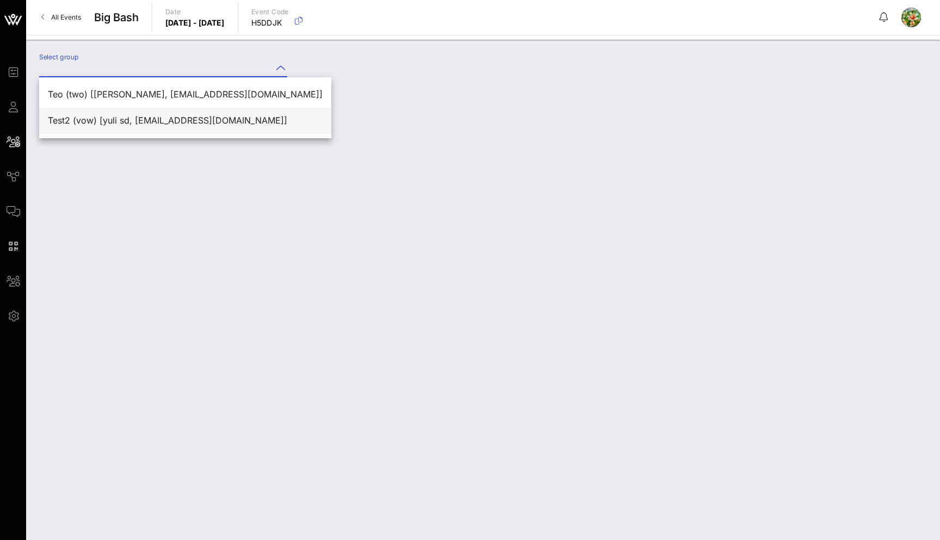
click at [113, 125] on div "Test2 (vow) [yuli sd, yuliia2@vow.app]" at bounding box center [185, 120] width 275 height 10
type input "Test2 (vow) [yuli sd, yuliia2@vow.app]"
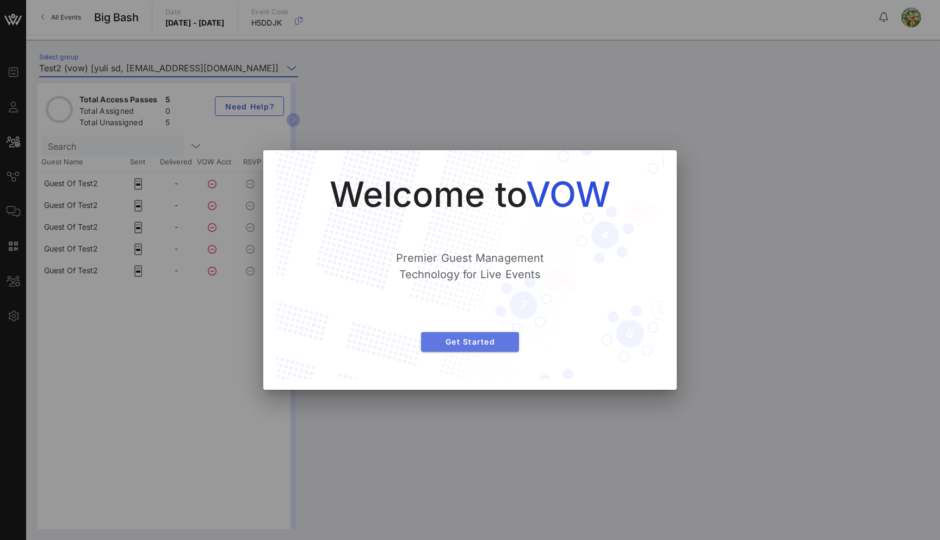
click at [453, 342] on span "Get Started" at bounding box center [470, 341] width 81 height 9
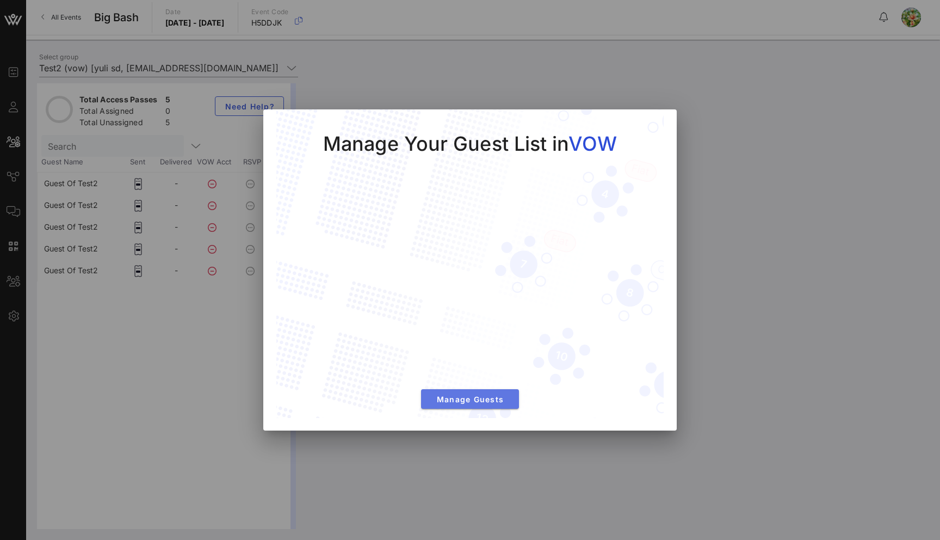
click at [477, 401] on span "Manage Guests" at bounding box center [470, 398] width 81 height 9
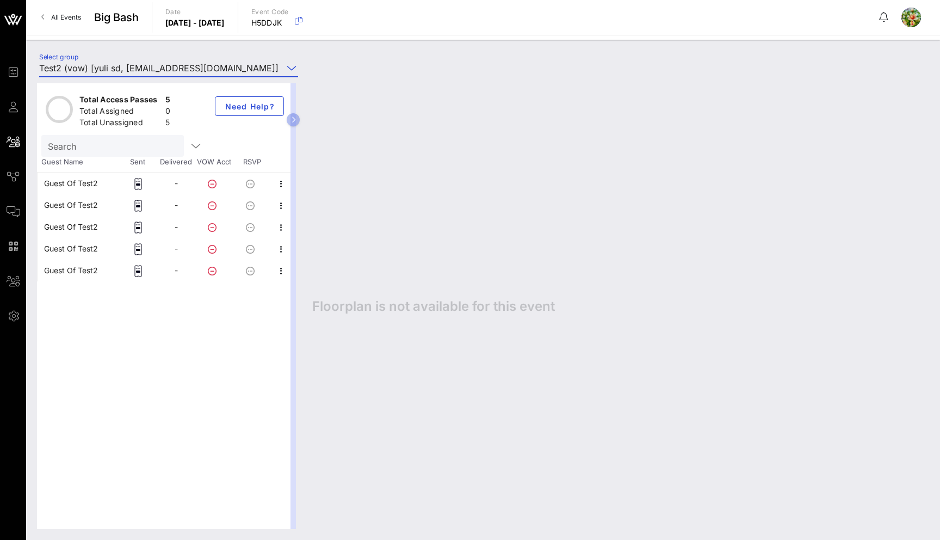
click at [73, 178] on div "Guest Of Test2" at bounding box center [71, 183] width 54 height 22
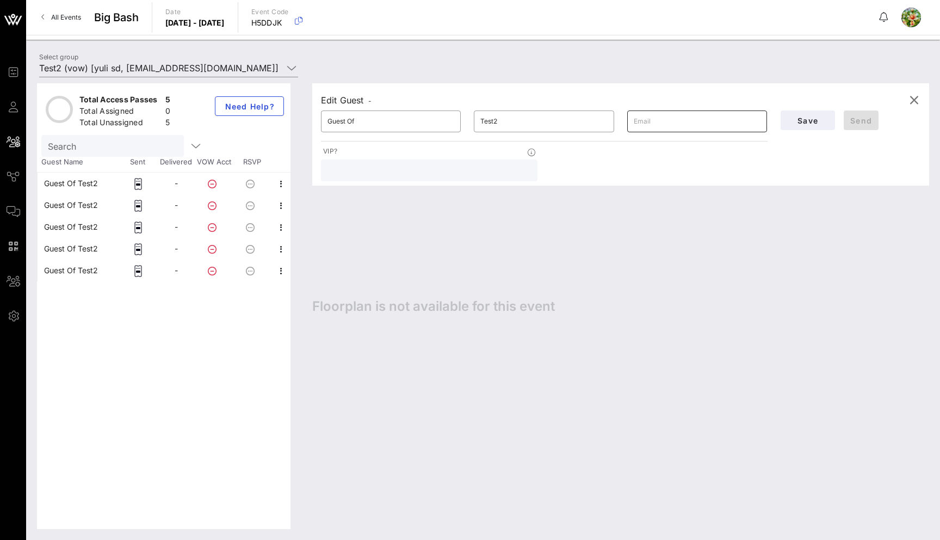
click at [653, 125] on input "text" at bounding box center [697, 121] width 127 height 17
type input "juli.drozde.ko@gmail.com"
click at [820, 121] on span "Save" at bounding box center [807, 120] width 37 height 9
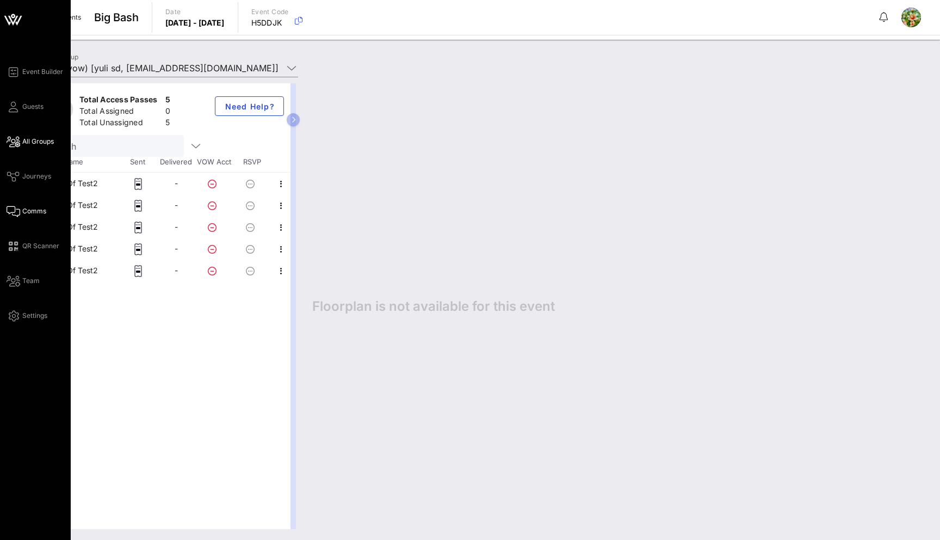
click at [20, 211] on link "Comms" at bounding box center [27, 211] width 40 height 13
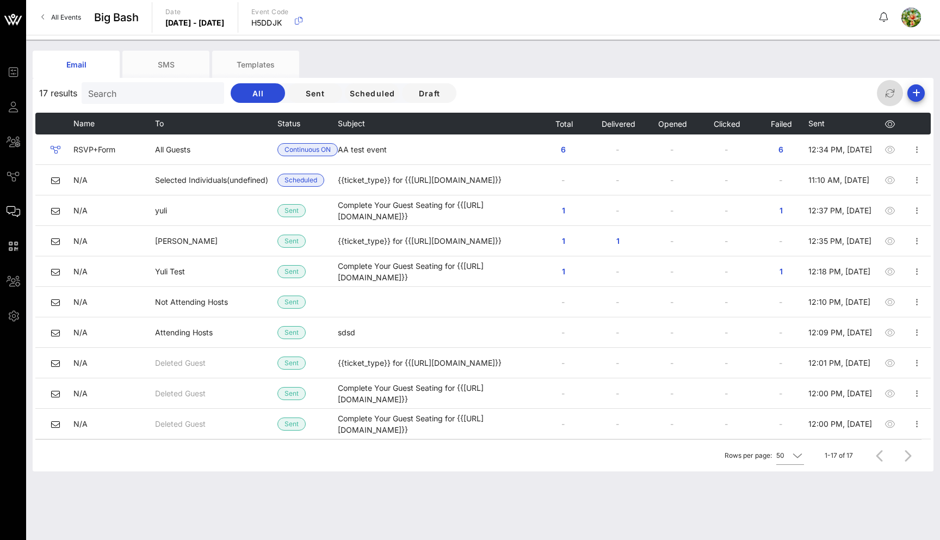
click at [886, 93] on icon "button" at bounding box center [890, 93] width 13 height 13
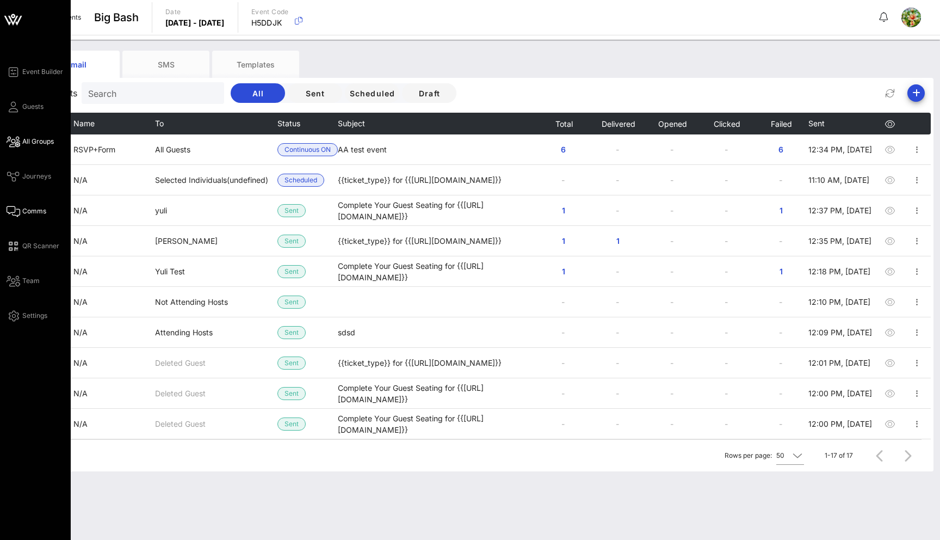
click at [45, 139] on span "All Groups" at bounding box center [38, 142] width 32 height 10
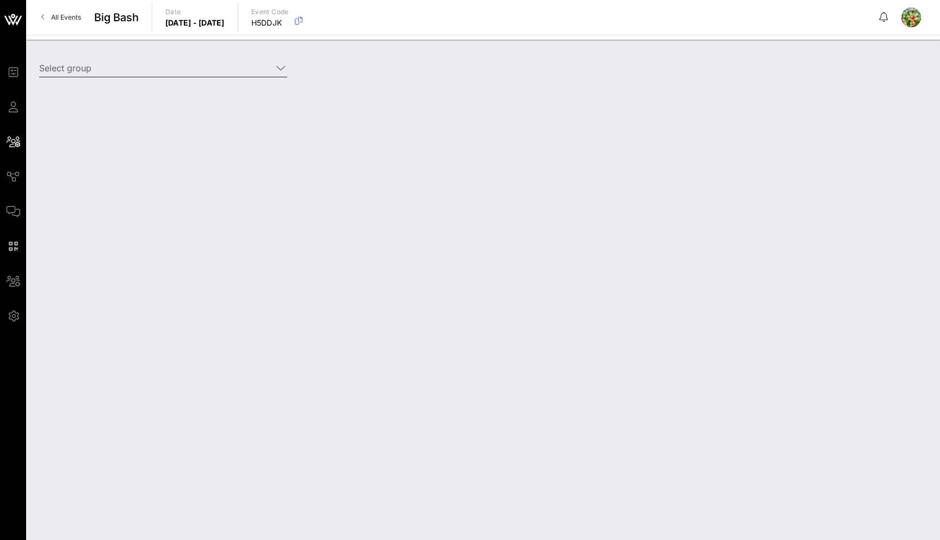
click at [122, 70] on input "Select group" at bounding box center [155, 67] width 233 height 17
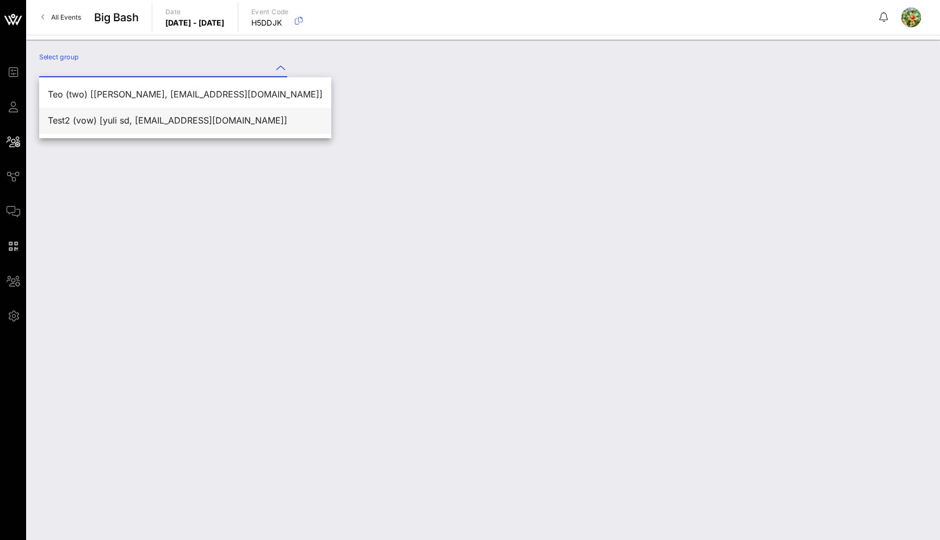
click at [135, 118] on div "Test2 (vow) [yuli sd, yuliia2@vow.app]" at bounding box center [185, 120] width 275 height 10
type input "Test2 (vow) [yuli sd, yuliia2@vow.app]"
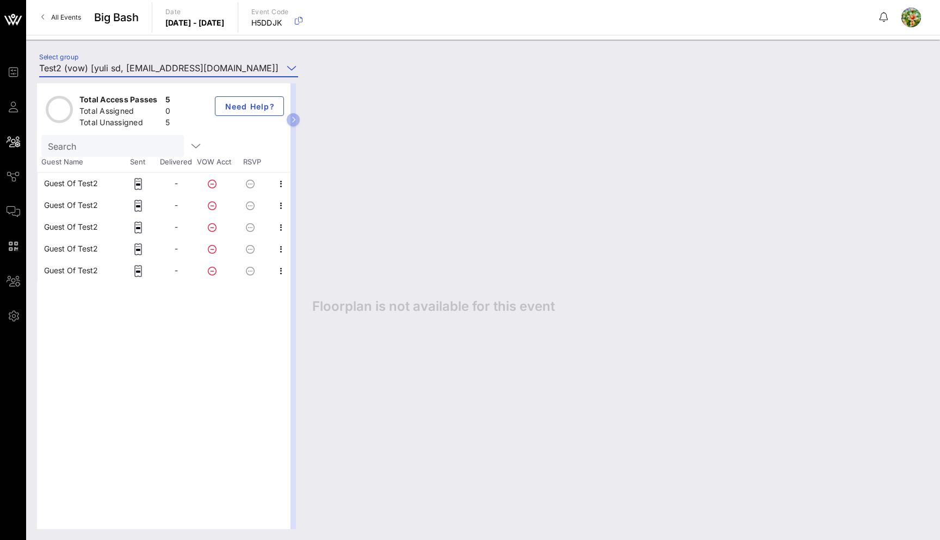
click at [374, 124] on div "Floorplan is not available for this event" at bounding box center [615, 306] width 628 height 446
click at [229, 66] on input "Test2 (vow) [yuli sd, yuliia2@vow.app]" at bounding box center [161, 67] width 244 height 17
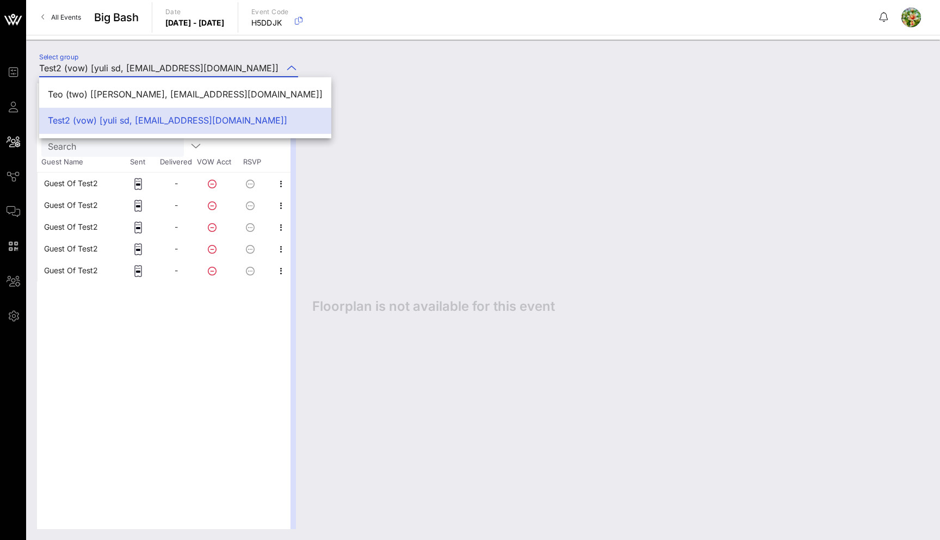
click at [72, 183] on div "Guest Of Test2" at bounding box center [71, 183] width 54 height 22
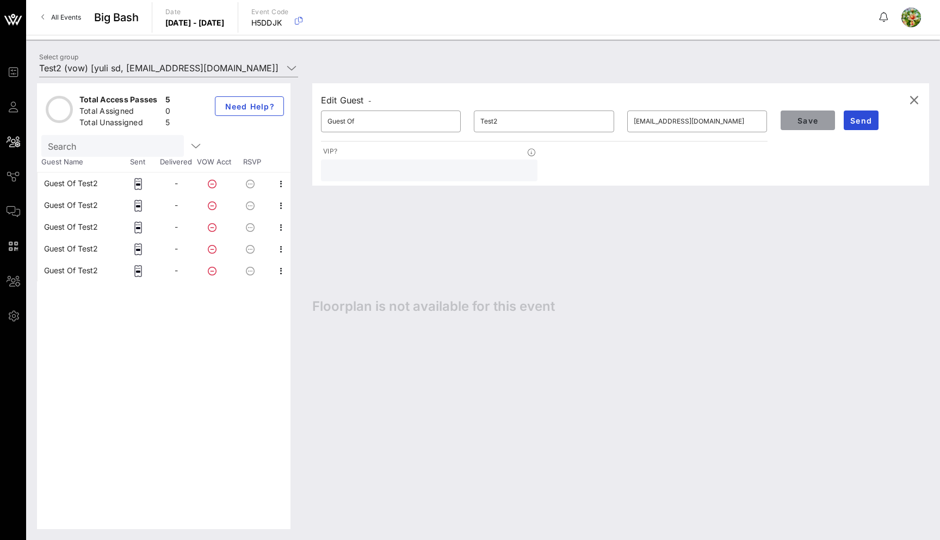
click at [813, 123] on span "Save" at bounding box center [807, 120] width 37 height 9
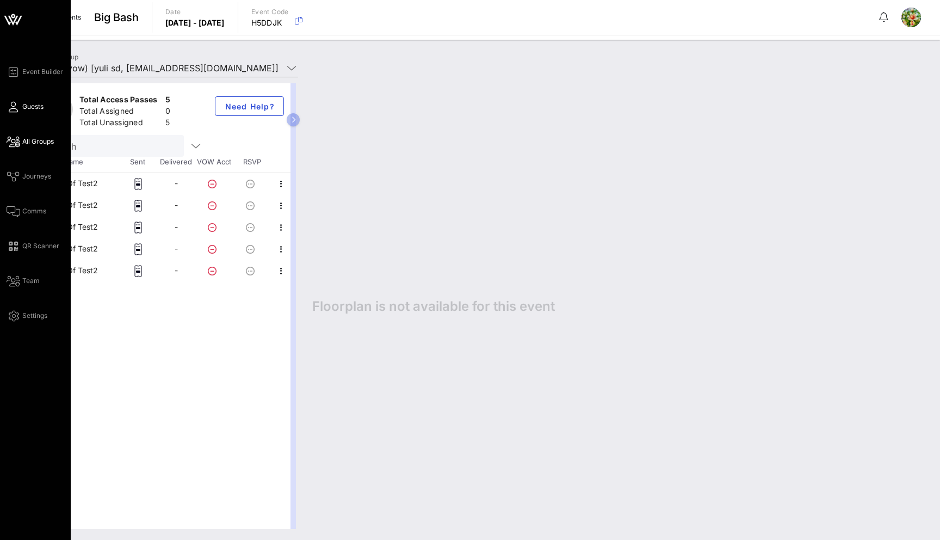
click at [21, 107] on link "Guests" at bounding box center [25, 106] width 37 height 13
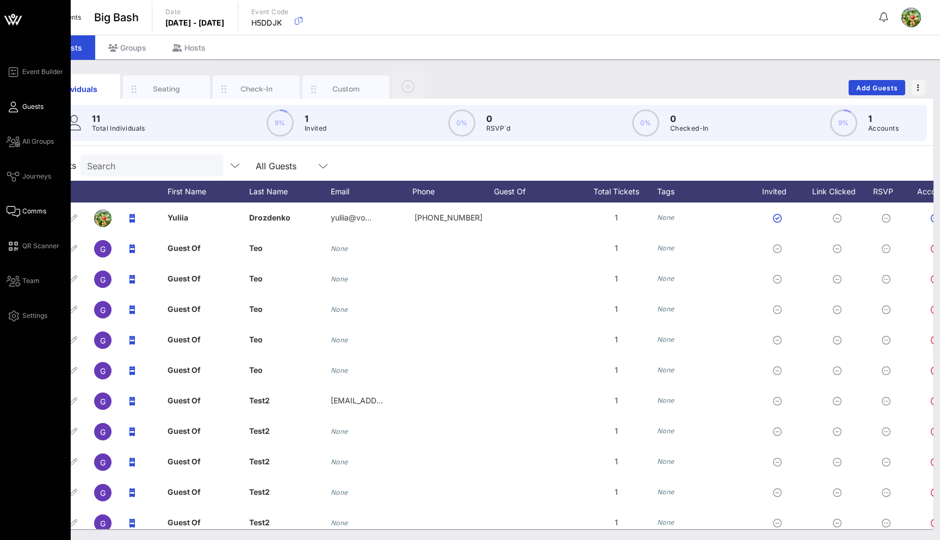
click at [29, 207] on span "Comms" at bounding box center [34, 211] width 24 height 10
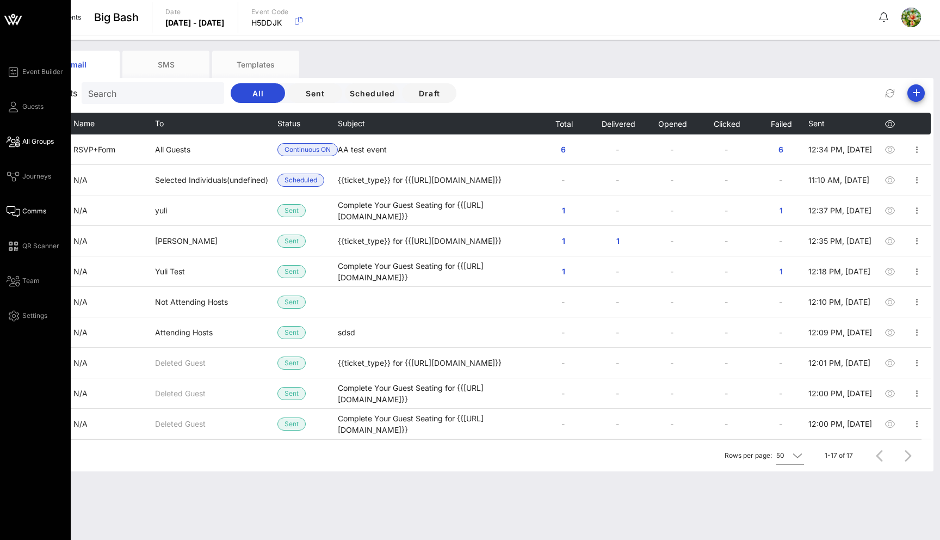
click at [9, 141] on icon at bounding box center [14, 142] width 14 height 2
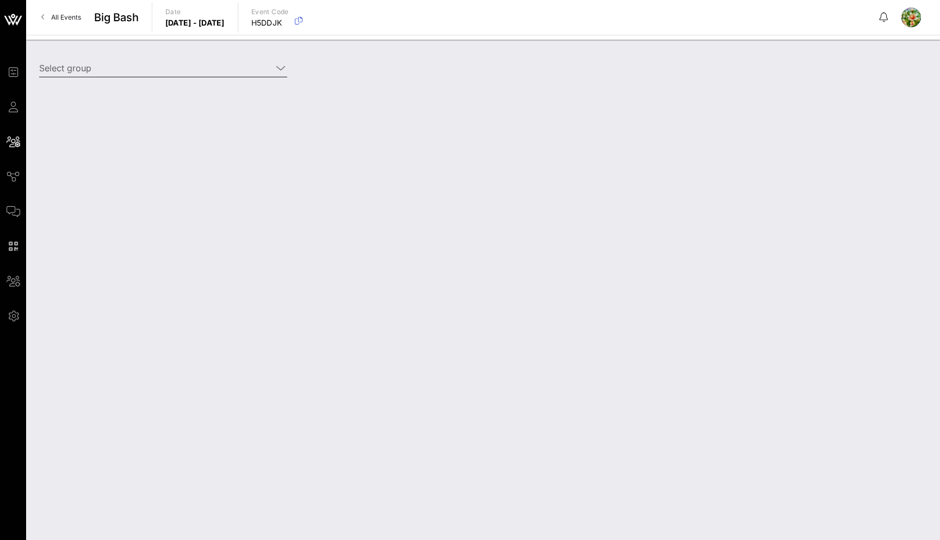
click at [101, 70] on input "Select group" at bounding box center [155, 67] width 233 height 17
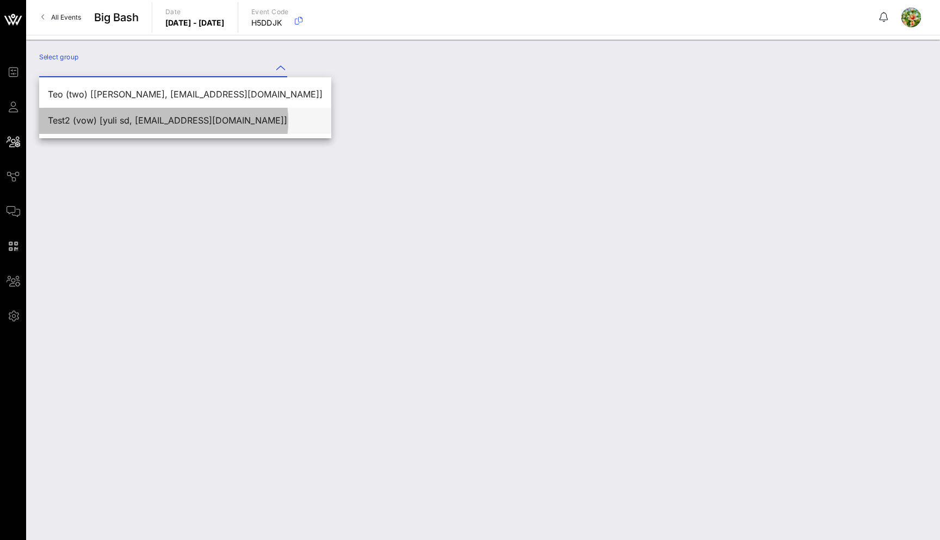
click at [102, 118] on div "Test2 (vow) [yuli sd, yuliia2@vow.app]" at bounding box center [185, 120] width 275 height 10
type input "Test2 (vow) [yuli sd, yuliia2@vow.app]"
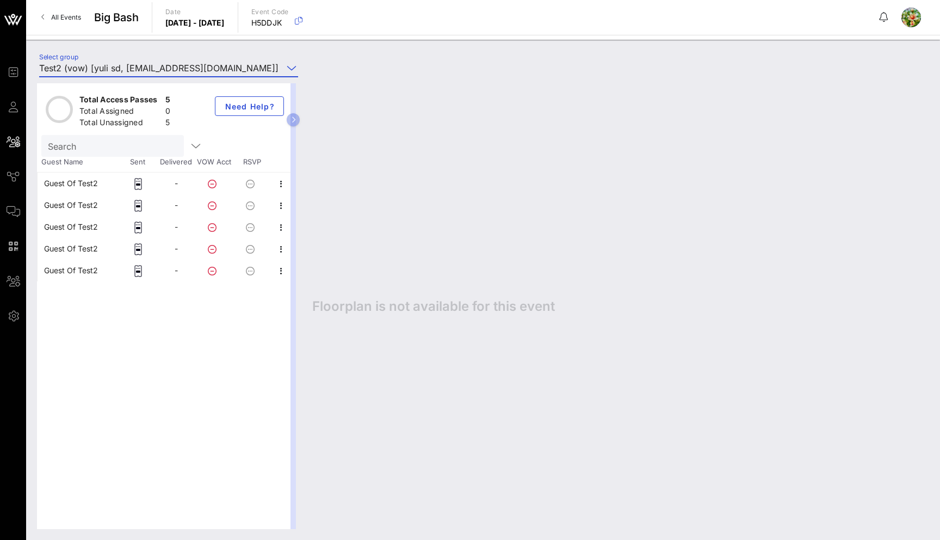
click at [94, 181] on div "Guest Of Test2" at bounding box center [71, 183] width 54 height 22
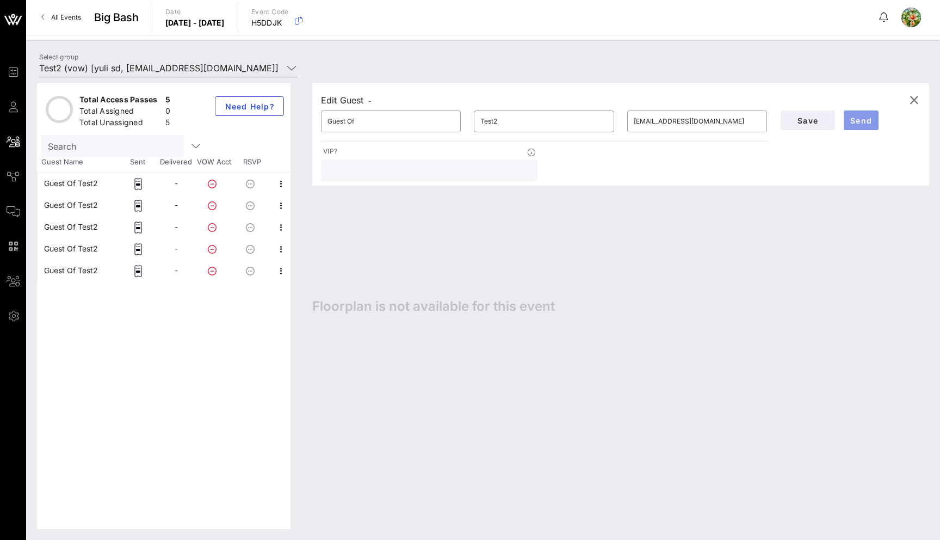
click at [869, 121] on span "Send" at bounding box center [861, 120] width 26 height 9
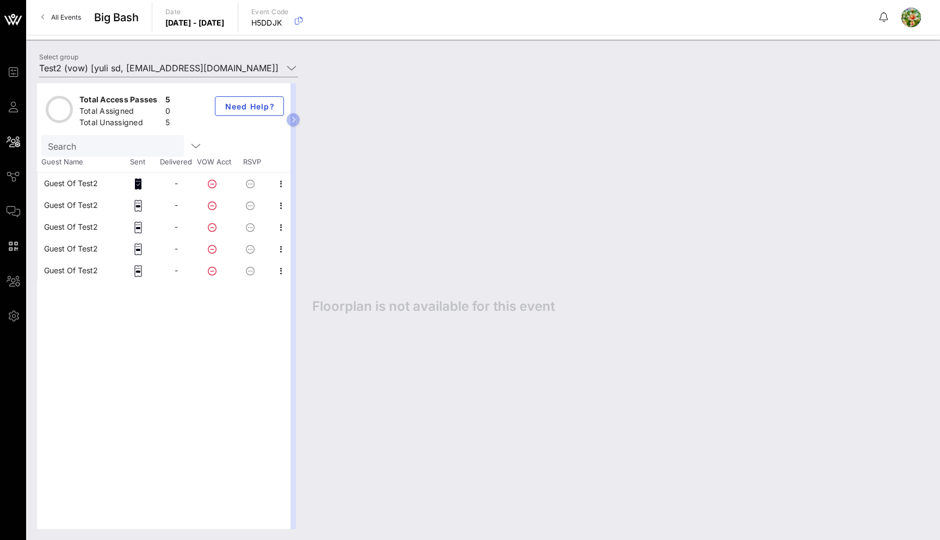
click at [71, 267] on div "Guest Of Test2" at bounding box center [71, 271] width 54 height 22
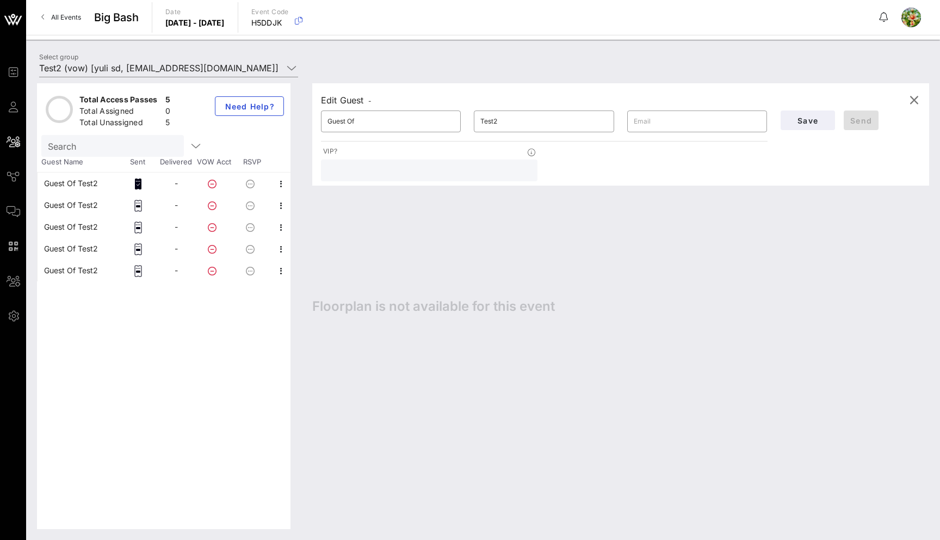
click at [75, 181] on div "Guest Of Test2" at bounding box center [71, 183] width 54 height 22
type input "juli.drozde.ko@gmail.com"
drag, startPoint x: 725, startPoint y: 123, endPoint x: 624, endPoint y: 123, distance: 100.7
click at [624, 123] on div "​ juli.drozde.ko@gmail.com" at bounding box center [697, 121] width 153 height 35
click at [911, 98] on icon "button" at bounding box center [914, 100] width 13 height 13
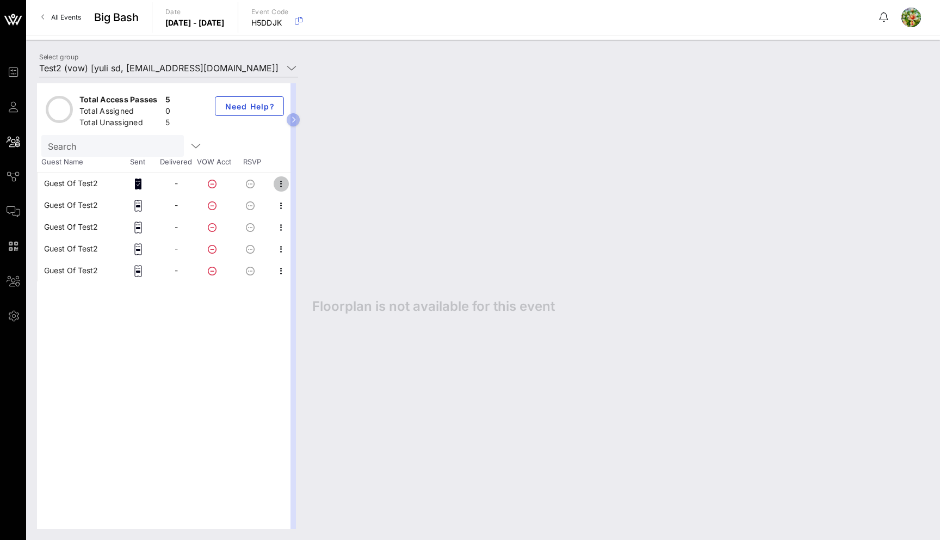
click at [281, 178] on icon "button" at bounding box center [281, 183] width 13 height 13
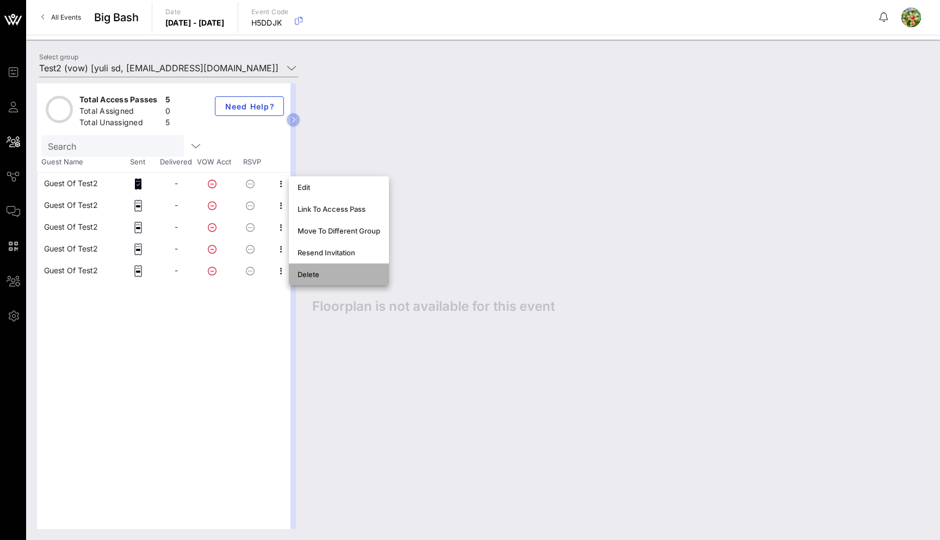
click at [311, 269] on div "Delete" at bounding box center [339, 274] width 83 height 17
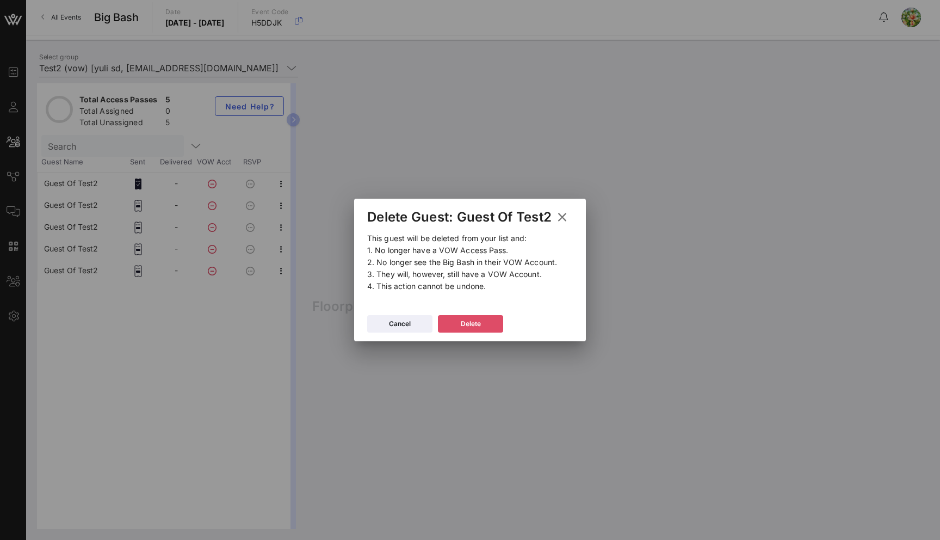
click at [471, 319] on button "Delete" at bounding box center [470, 323] width 65 height 17
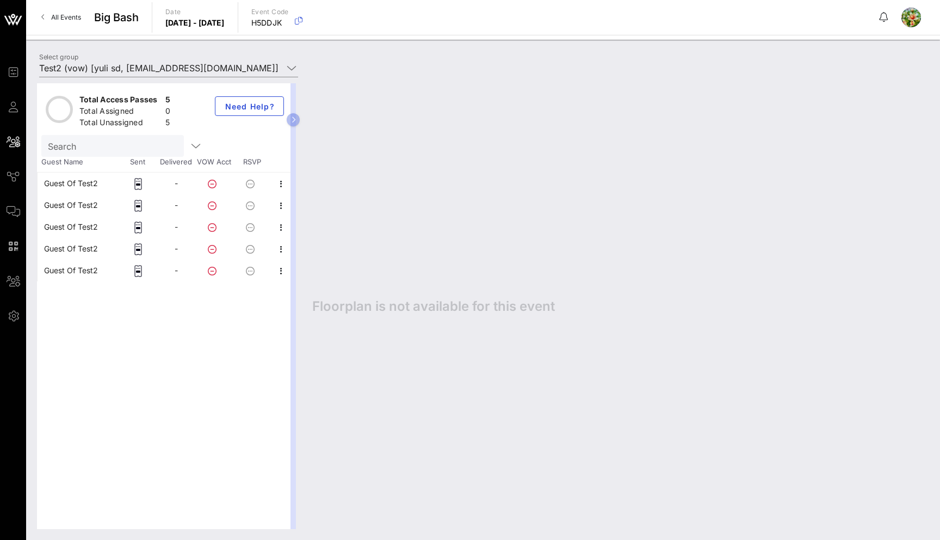
click at [67, 180] on div "Guest Of Test2" at bounding box center [71, 183] width 54 height 22
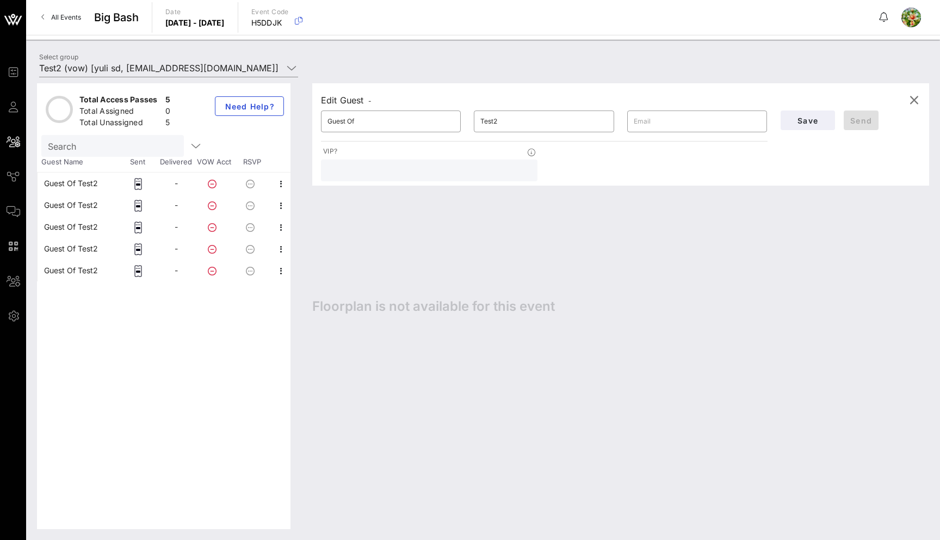
click at [700, 133] on div "​" at bounding box center [697, 121] width 153 height 35
click at [681, 122] on input "text" at bounding box center [697, 121] width 127 height 17
paste input "juli.drozde.ko@gmail.com"
click at [665, 125] on input "juli.drozde.ko@gmail.com" at bounding box center [697, 121] width 127 height 17
type input "juli.drozden.ko@gmail.com"
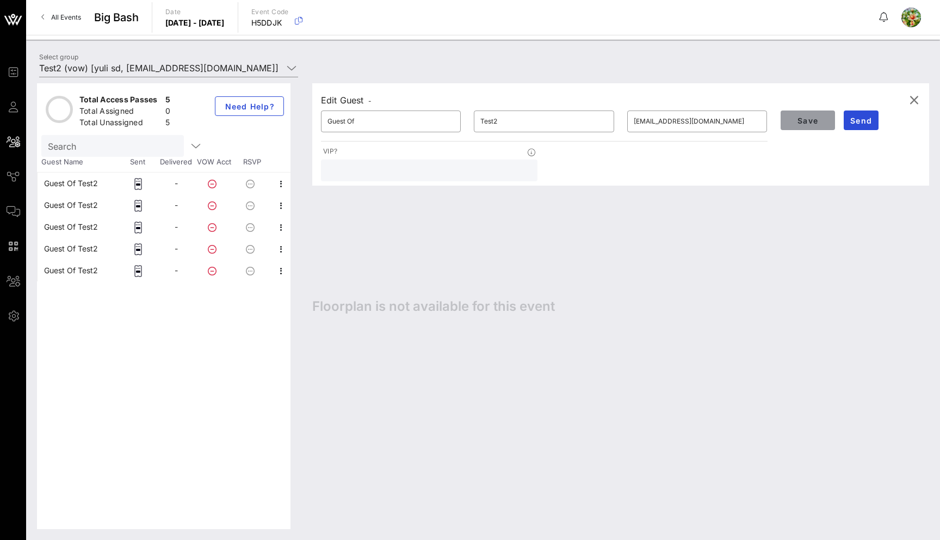
click at [825, 123] on span "Save" at bounding box center [807, 120] width 37 height 9
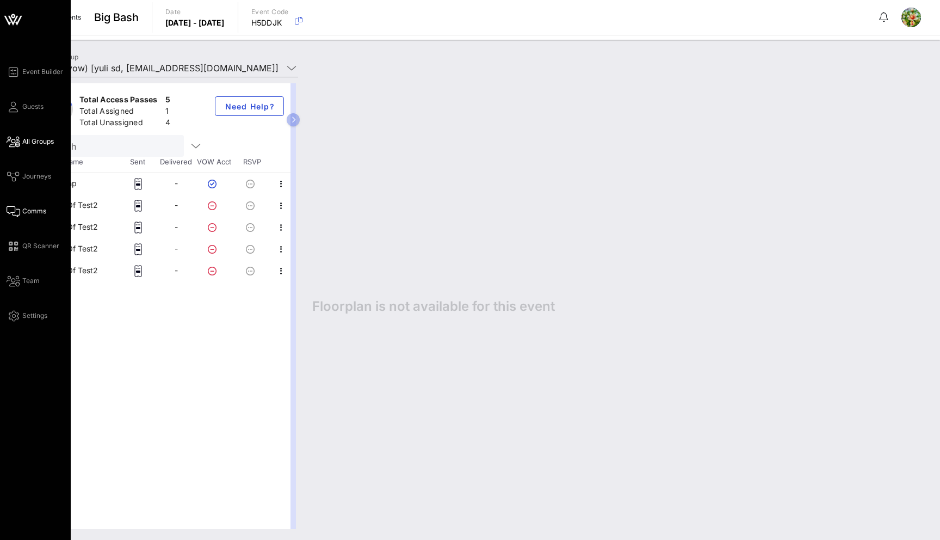
click at [16, 212] on icon at bounding box center [14, 212] width 14 height 2
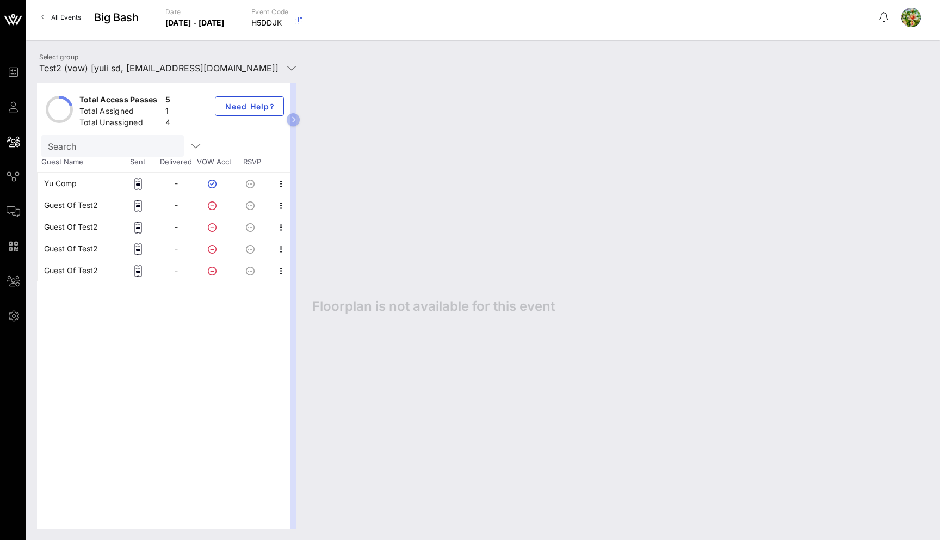
click at [73, 178] on div "Yu Comp" at bounding box center [60, 183] width 33 height 22
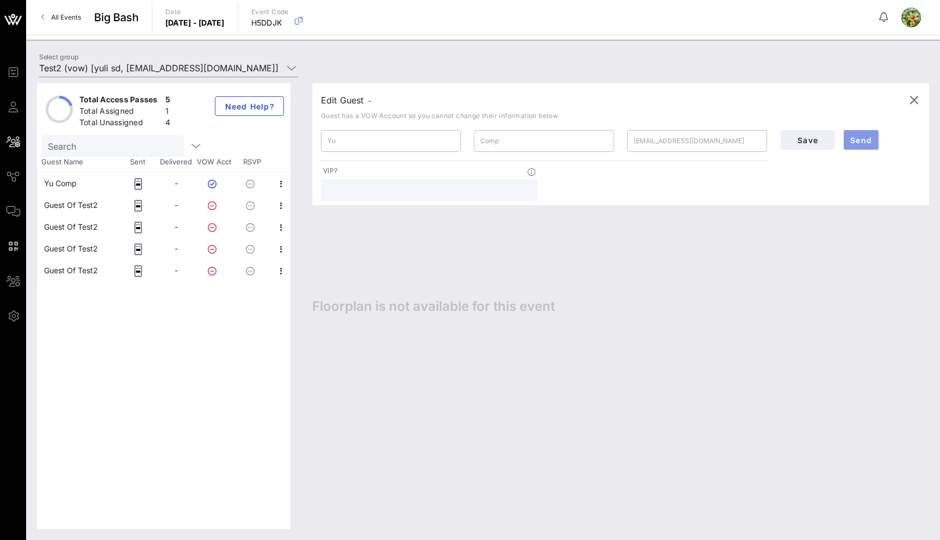
click at [855, 141] on span "Send" at bounding box center [861, 139] width 26 height 9
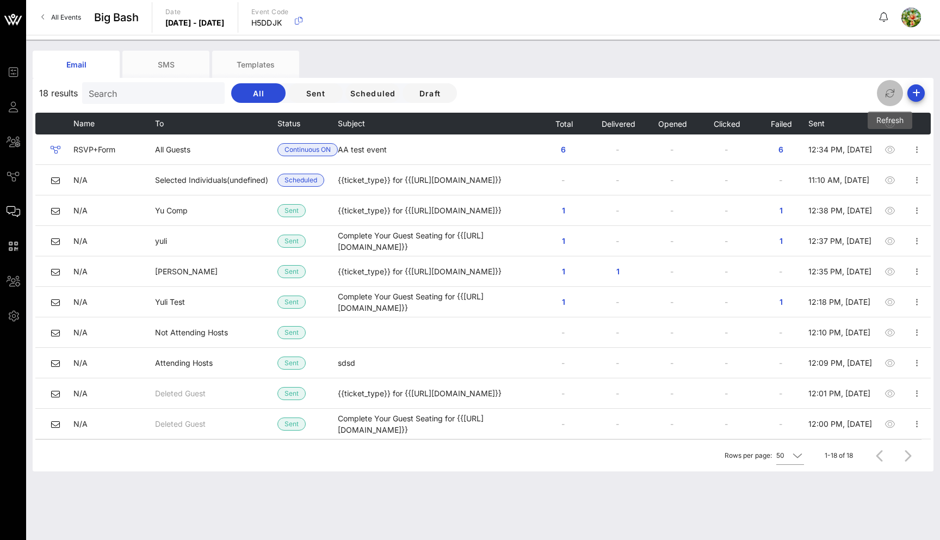
click at [890, 91] on icon "button" at bounding box center [890, 93] width 13 height 13
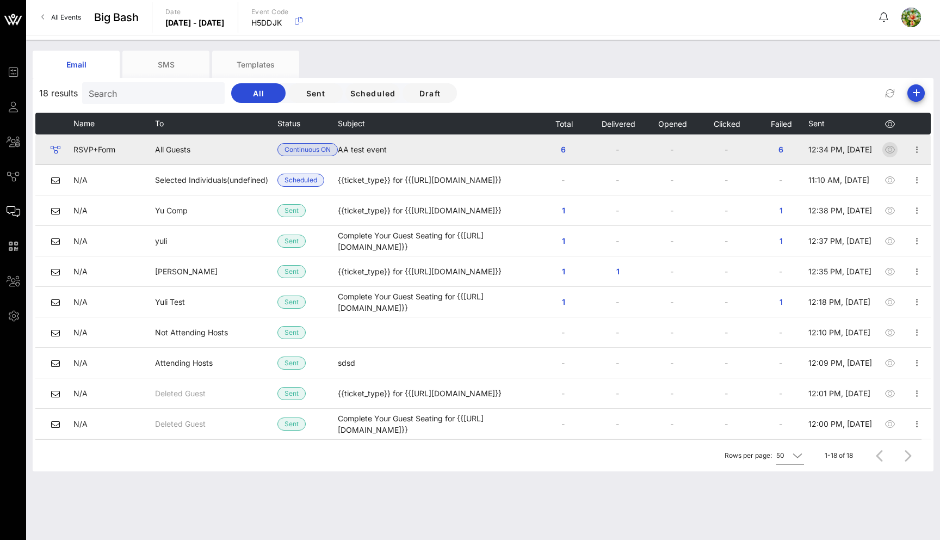
click at [891, 150] on icon "button" at bounding box center [890, 149] width 13 height 13
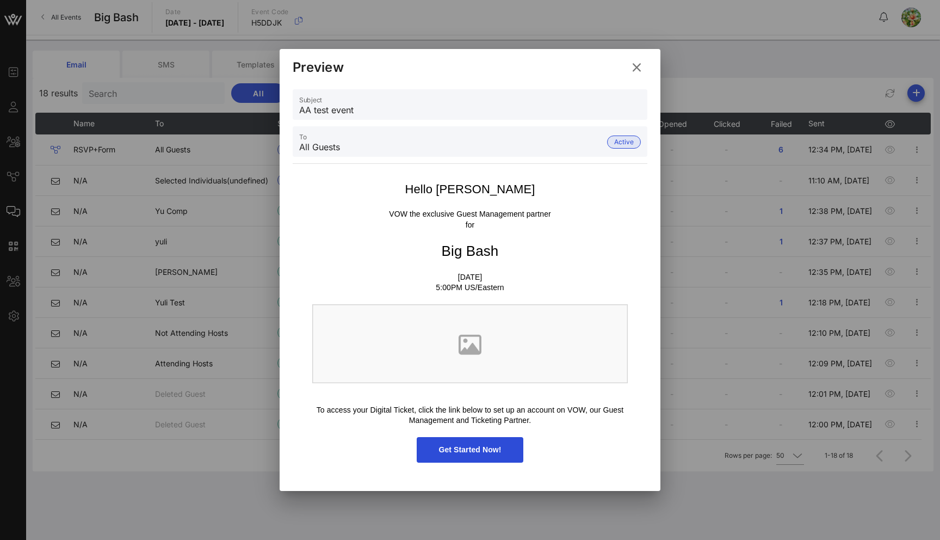
click at [632, 65] on icon at bounding box center [636, 68] width 19 height 20
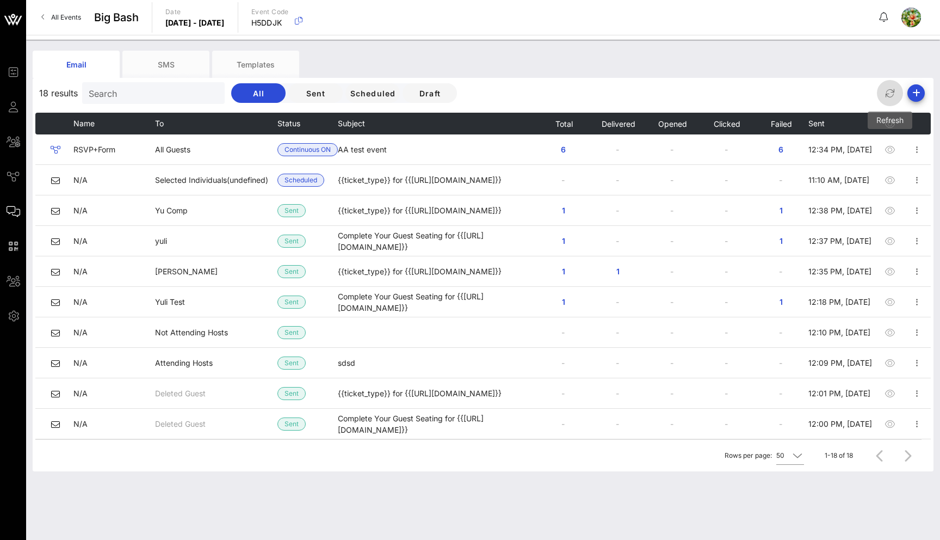
click at [891, 91] on icon "button" at bounding box center [890, 93] width 13 height 13
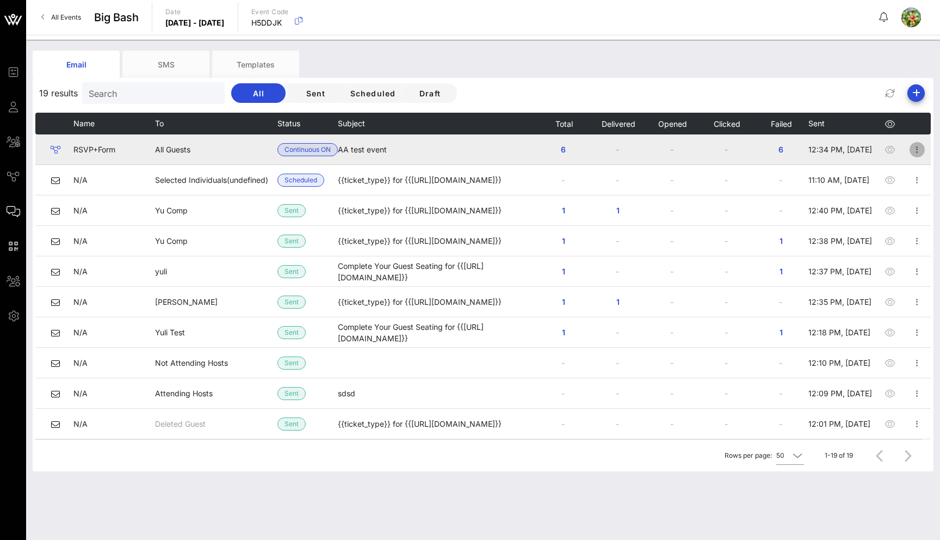
click at [918, 149] on icon "button" at bounding box center [917, 149] width 13 height 13
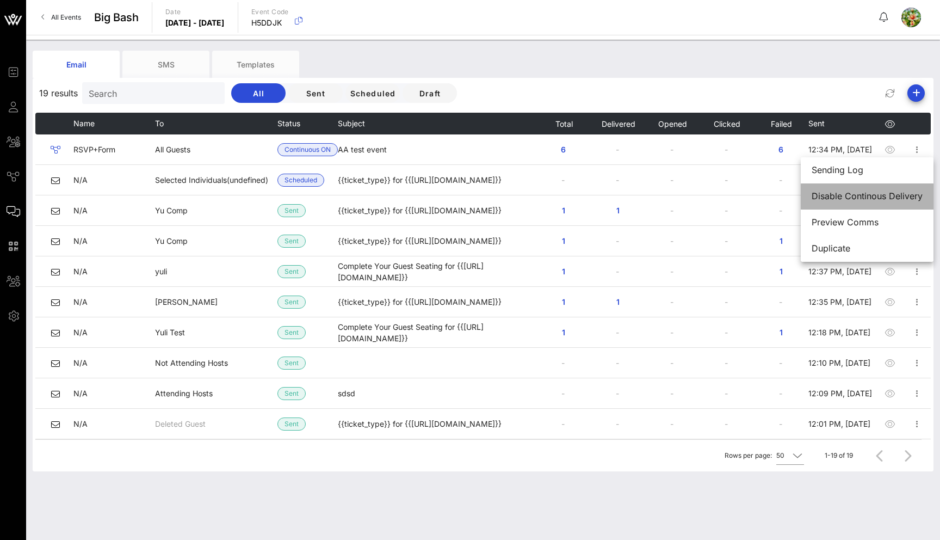
click at [891, 192] on div "Disable Continous Delivery" at bounding box center [867, 196] width 111 height 10
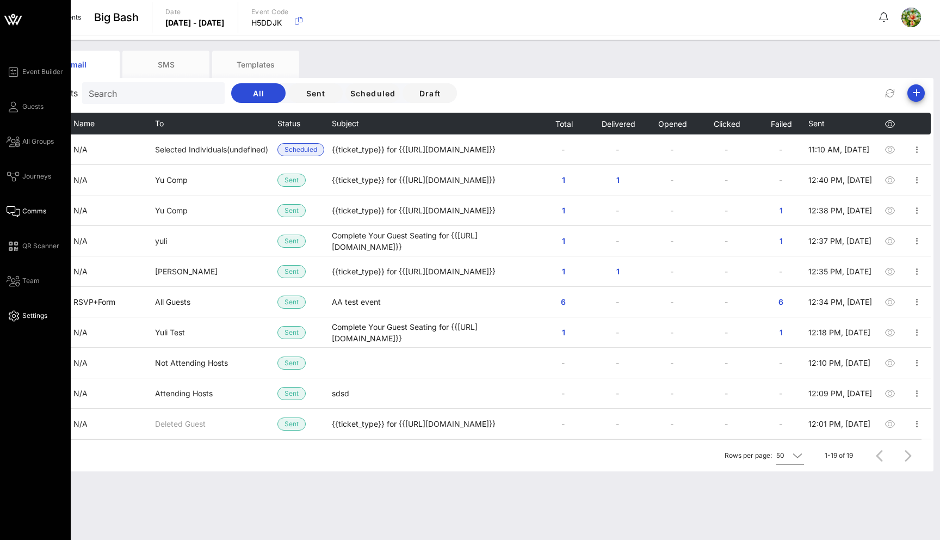
click at [17, 317] on icon at bounding box center [14, 316] width 14 height 2
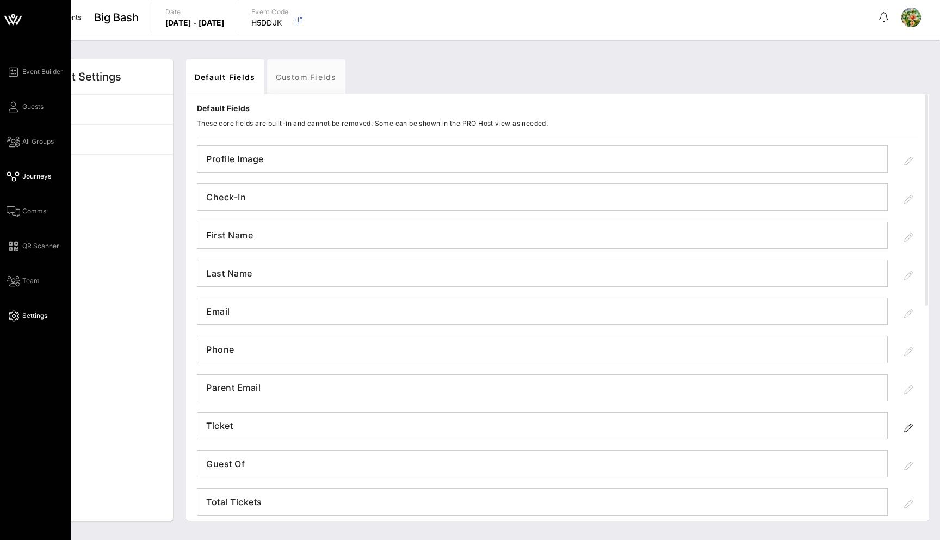
click at [21, 176] on link "Journeys" at bounding box center [29, 176] width 45 height 13
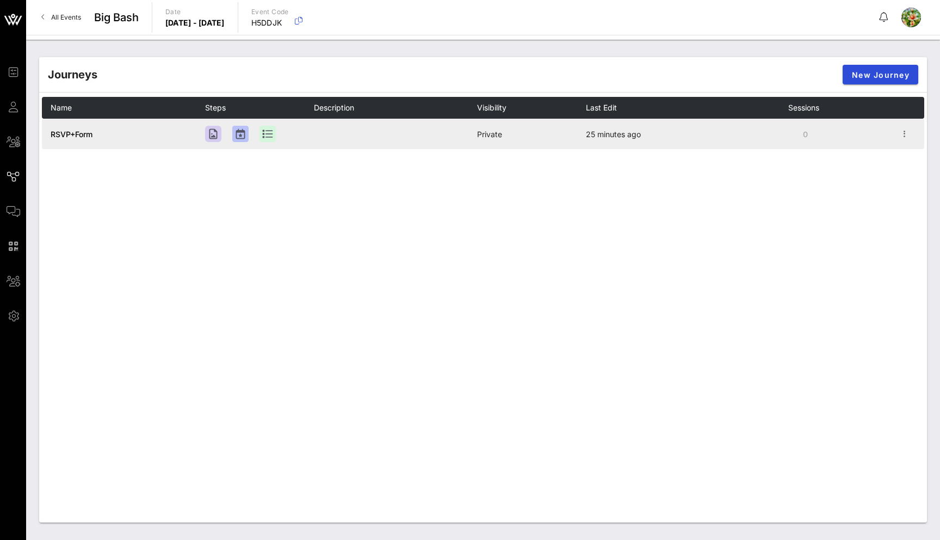
click at [63, 136] on span "RSVP+Form" at bounding box center [72, 133] width 42 height 9
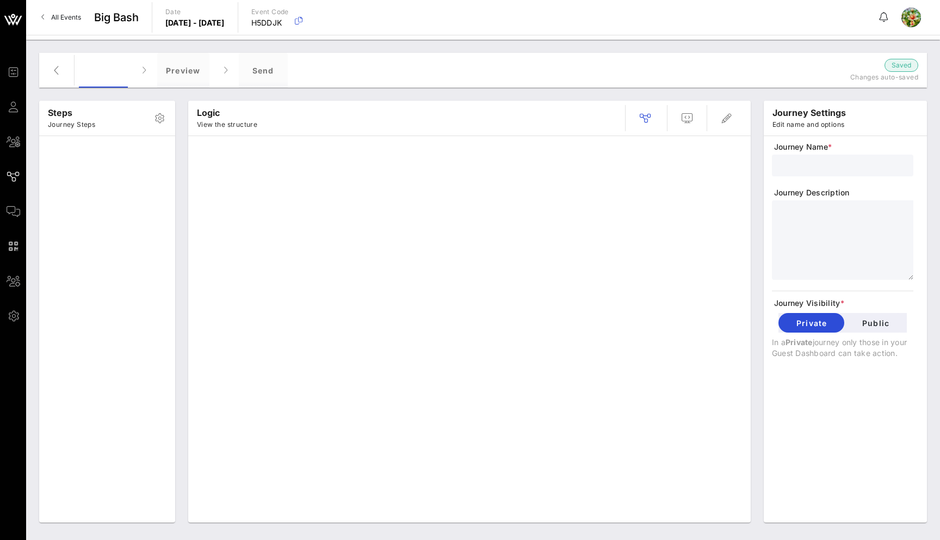
type input "RSVP+Form"
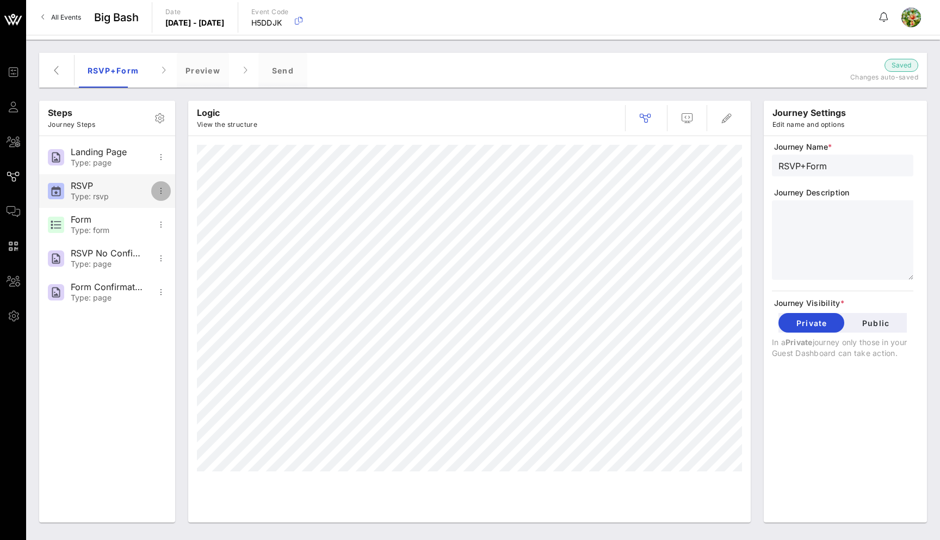
click at [165, 188] on icon "button" at bounding box center [161, 190] width 13 height 13
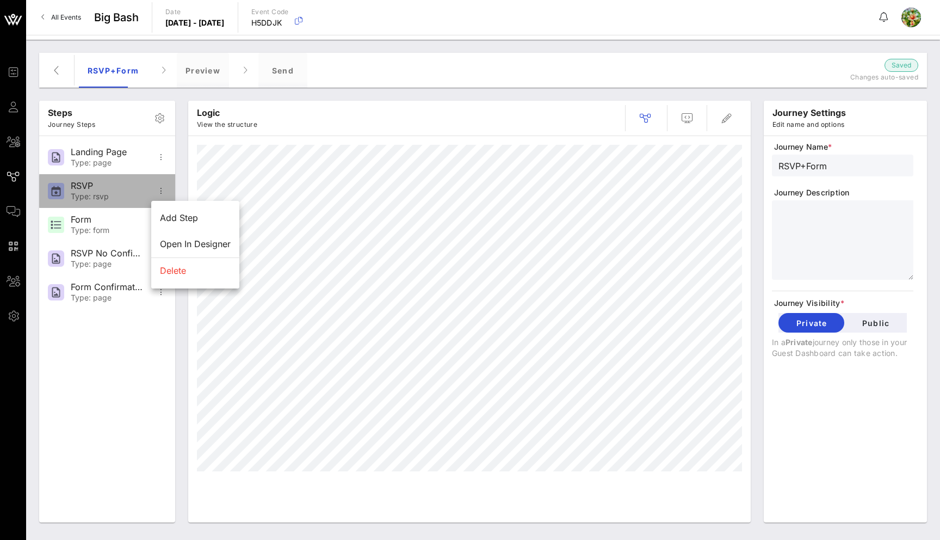
click at [92, 188] on div "RSVP" at bounding box center [107, 186] width 72 height 10
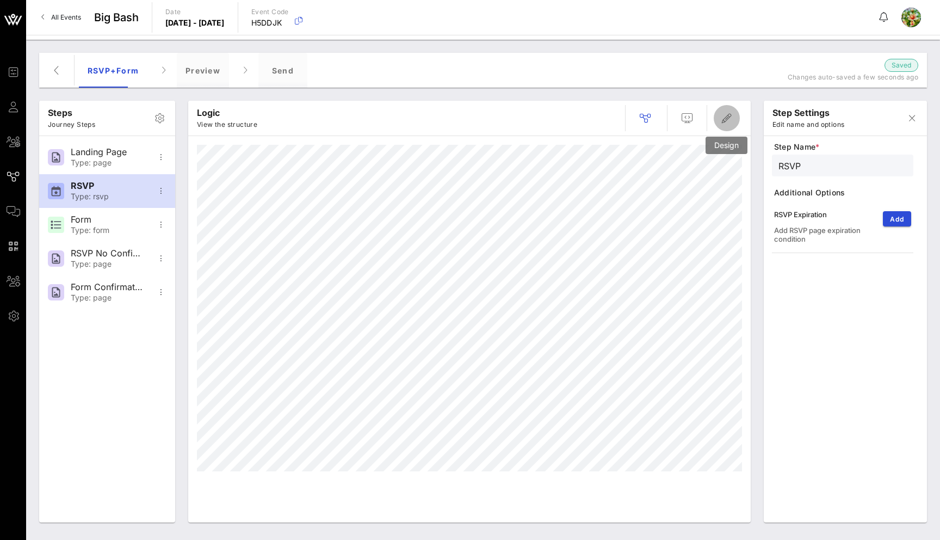
click at [722, 118] on icon "button" at bounding box center [726, 118] width 13 height 13
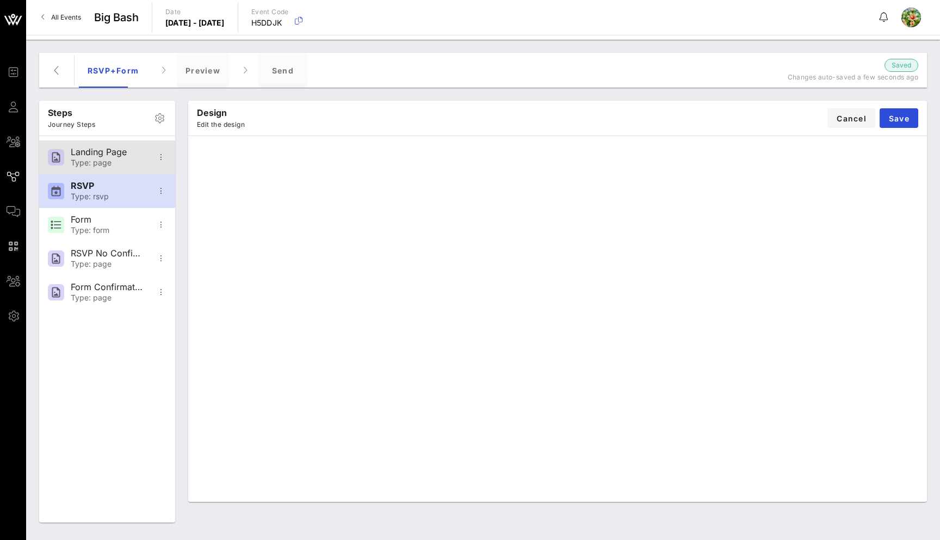
click at [127, 158] on div "Landing Page Type: page" at bounding box center [107, 157] width 72 height 34
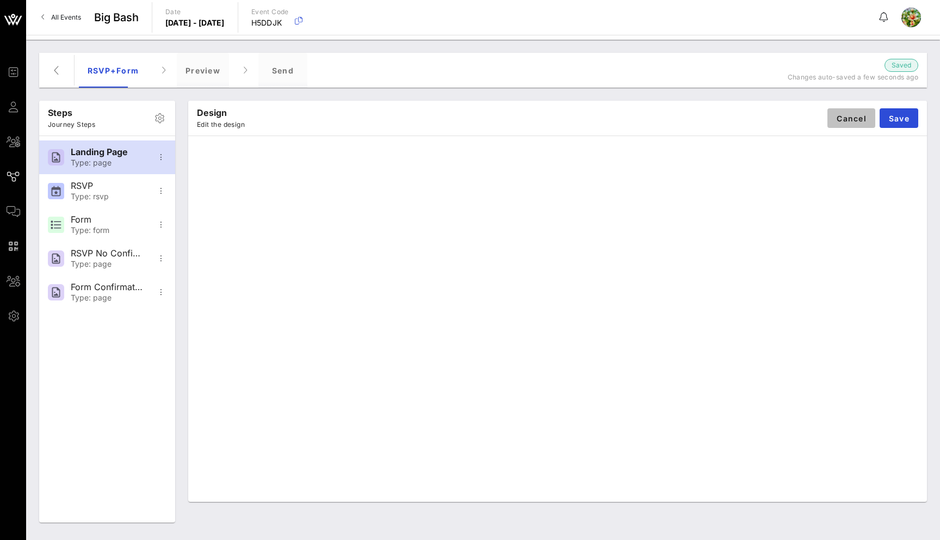
click at [833, 119] on button "Cancel" at bounding box center [852, 118] width 48 height 20
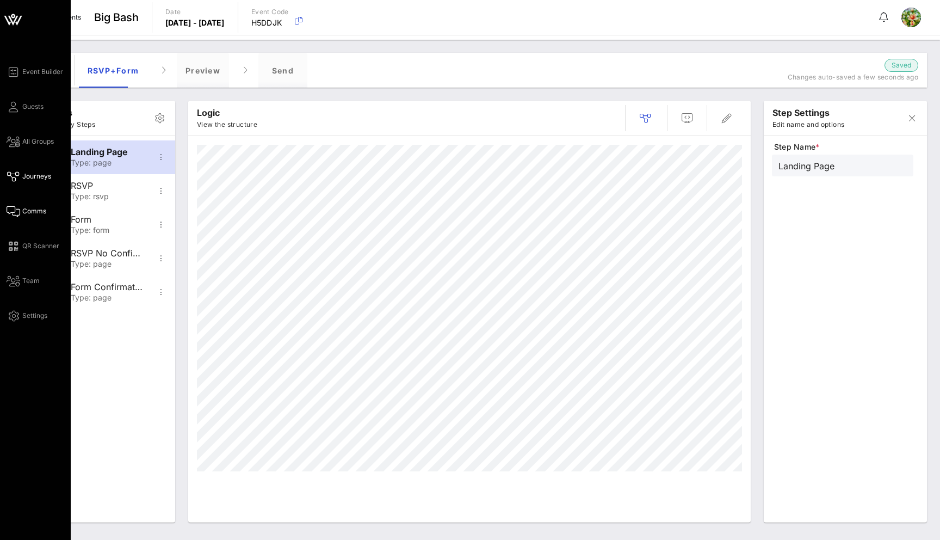
click at [9, 212] on icon at bounding box center [14, 212] width 14 height 2
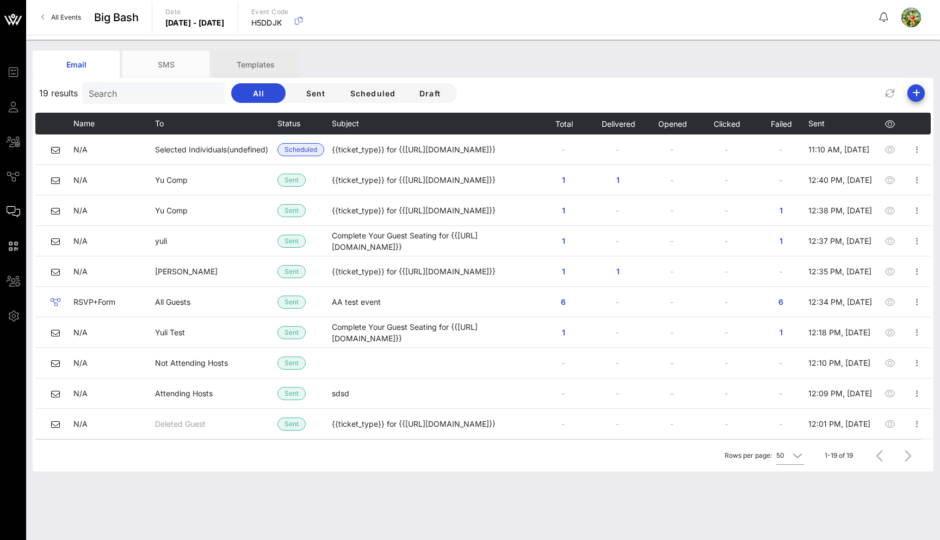
click at [266, 55] on div "Templates" at bounding box center [255, 64] width 87 height 27
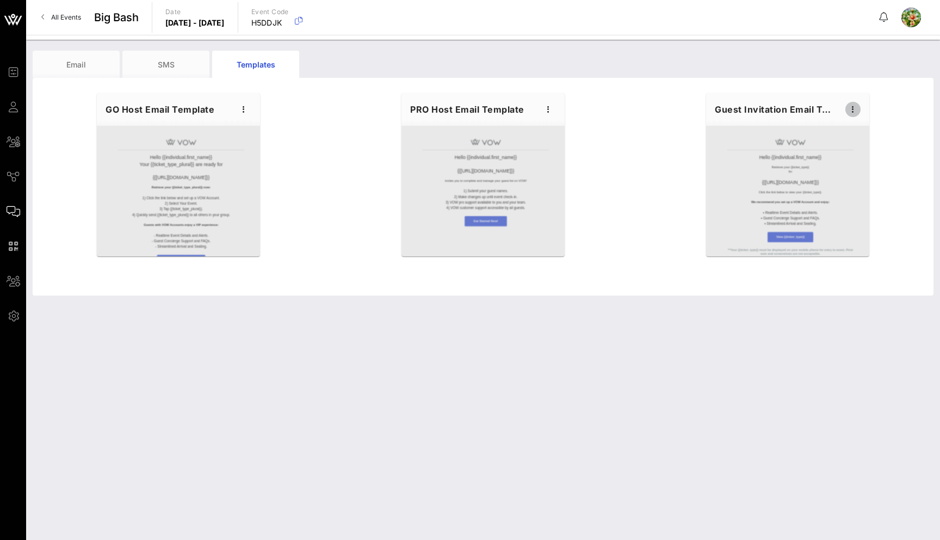
click at [860, 110] on span "button" at bounding box center [853, 109] width 15 height 13
click at [862, 125] on div "Edit" at bounding box center [869, 128] width 27 height 9
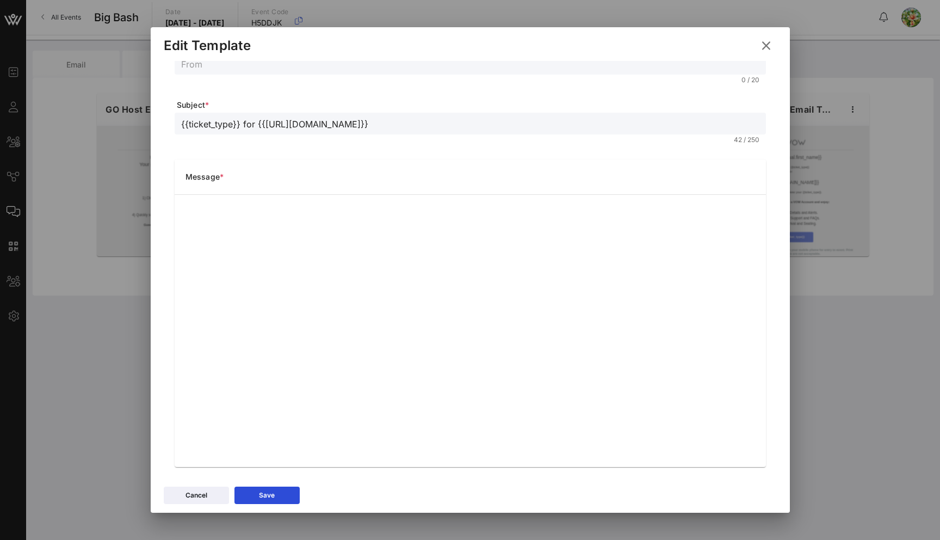
scroll to position [46, 0]
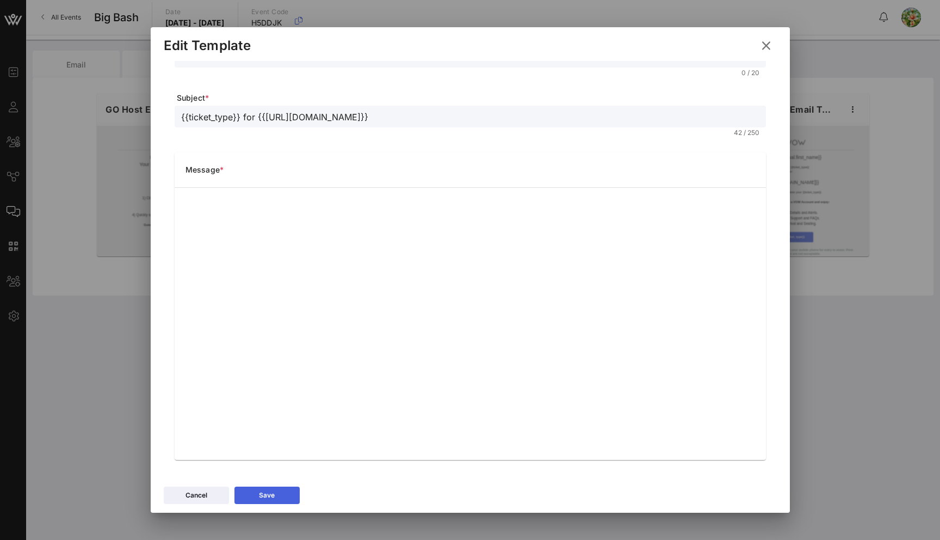
click at [283, 491] on button "Save" at bounding box center [267, 494] width 65 height 17
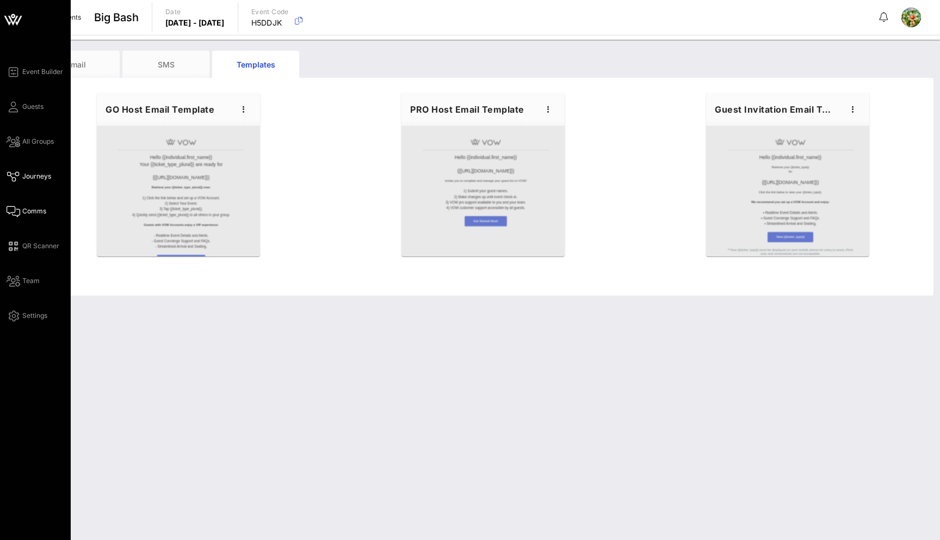
click at [14, 177] on icon at bounding box center [14, 177] width 14 height 2
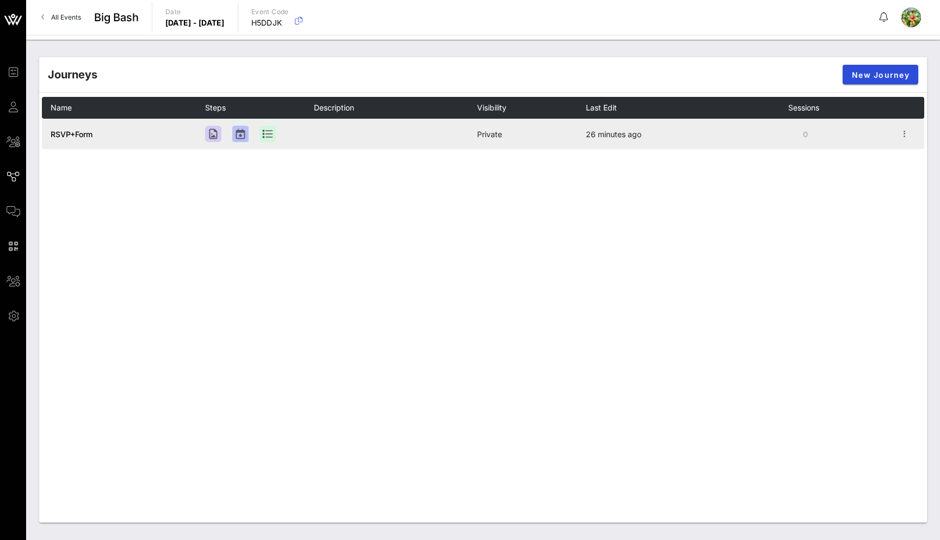
click at [84, 138] on span "RSVP+Form" at bounding box center [72, 133] width 42 height 9
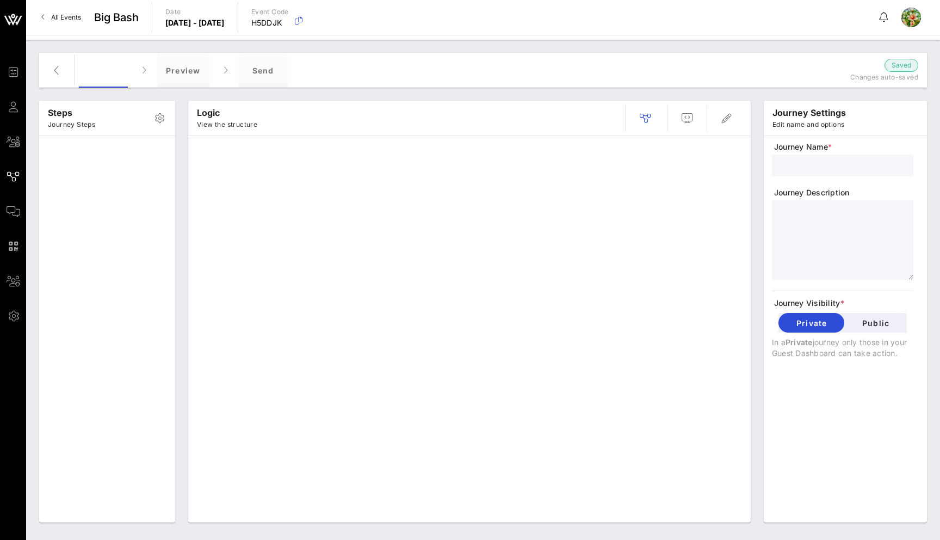
type input "RSVP+Form"
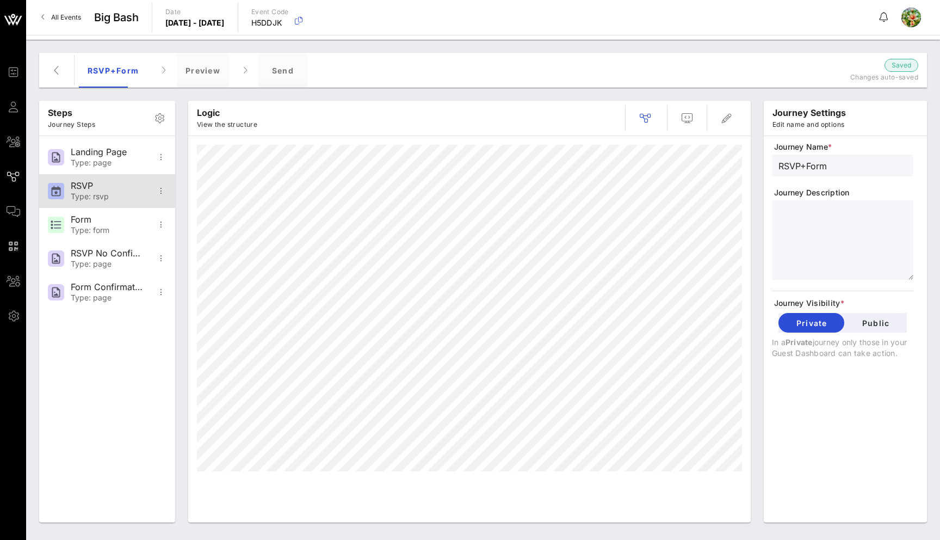
click at [136, 183] on div "RSVP" at bounding box center [107, 186] width 72 height 10
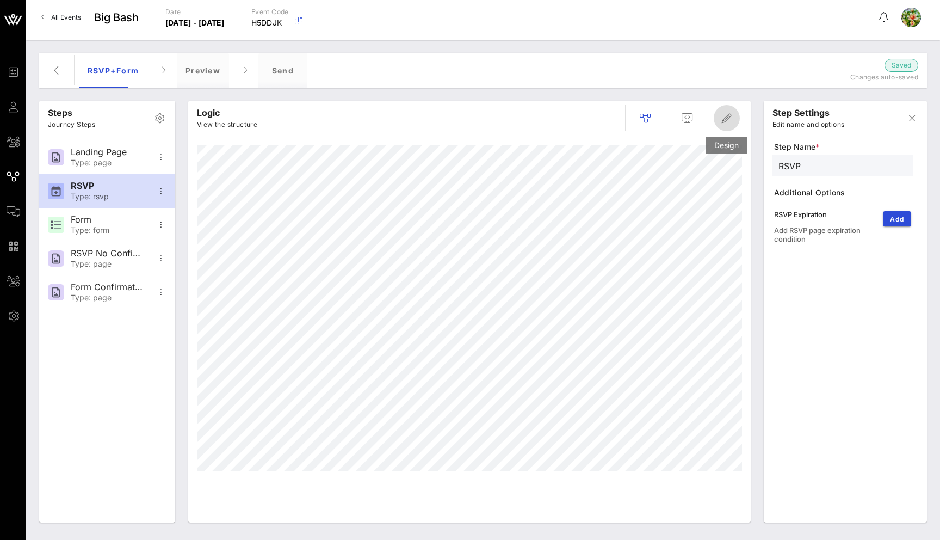
click at [733, 116] on icon "button" at bounding box center [726, 118] width 13 height 13
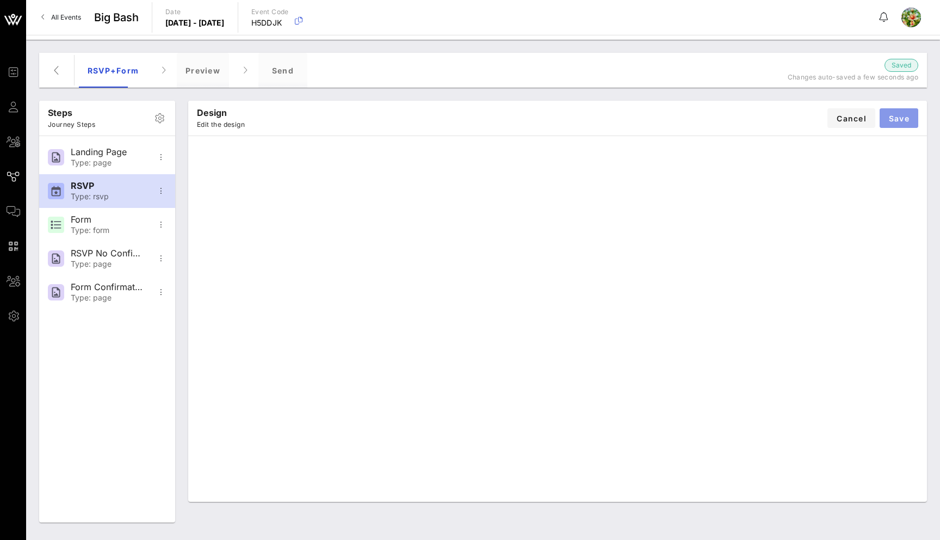
click at [898, 114] on span "Save" at bounding box center [899, 118] width 21 height 9
